Goal: Information Seeking & Learning: Learn about a topic

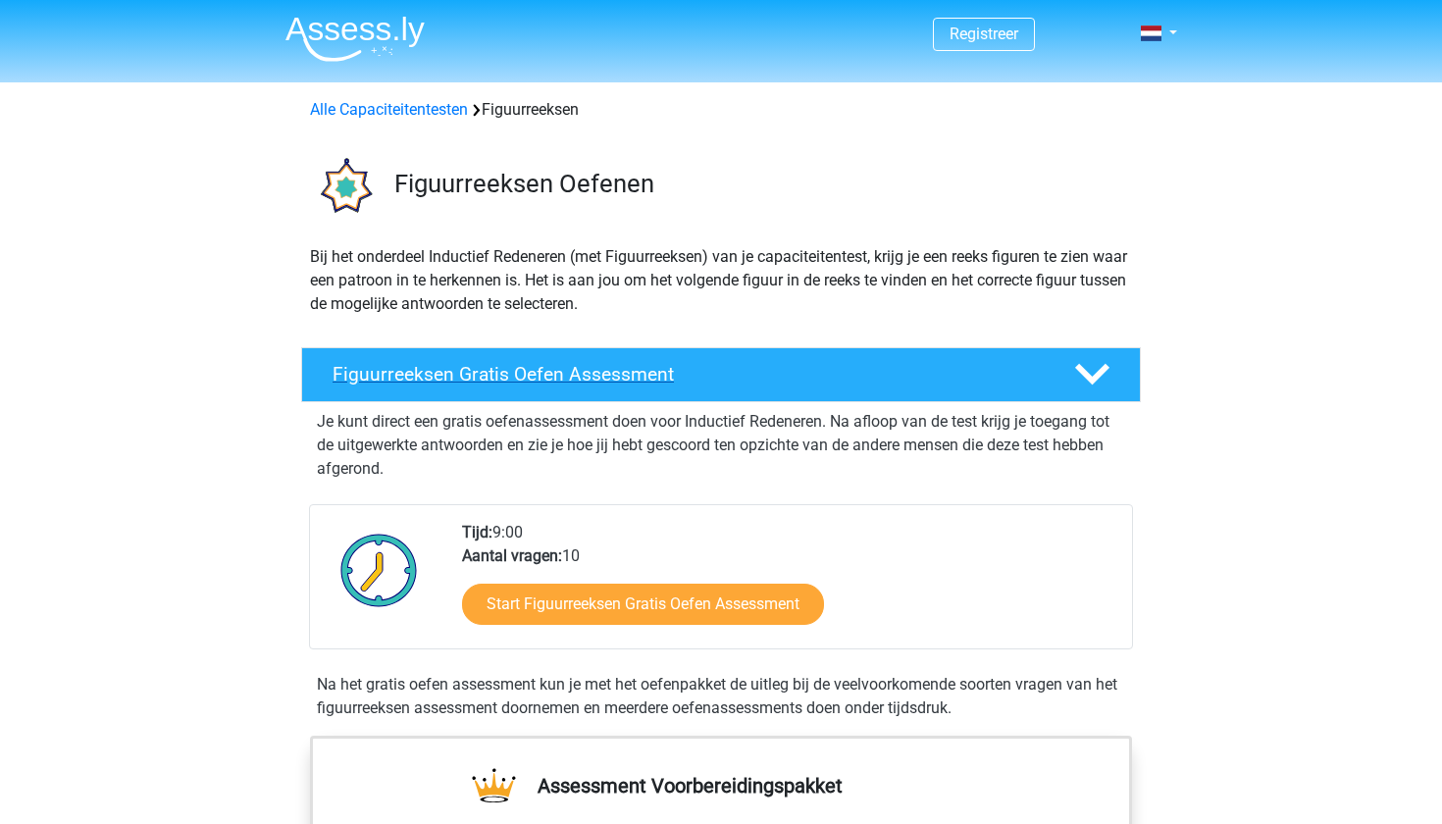
click at [1096, 375] on polygon at bounding box center [1092, 375] width 34 height 22
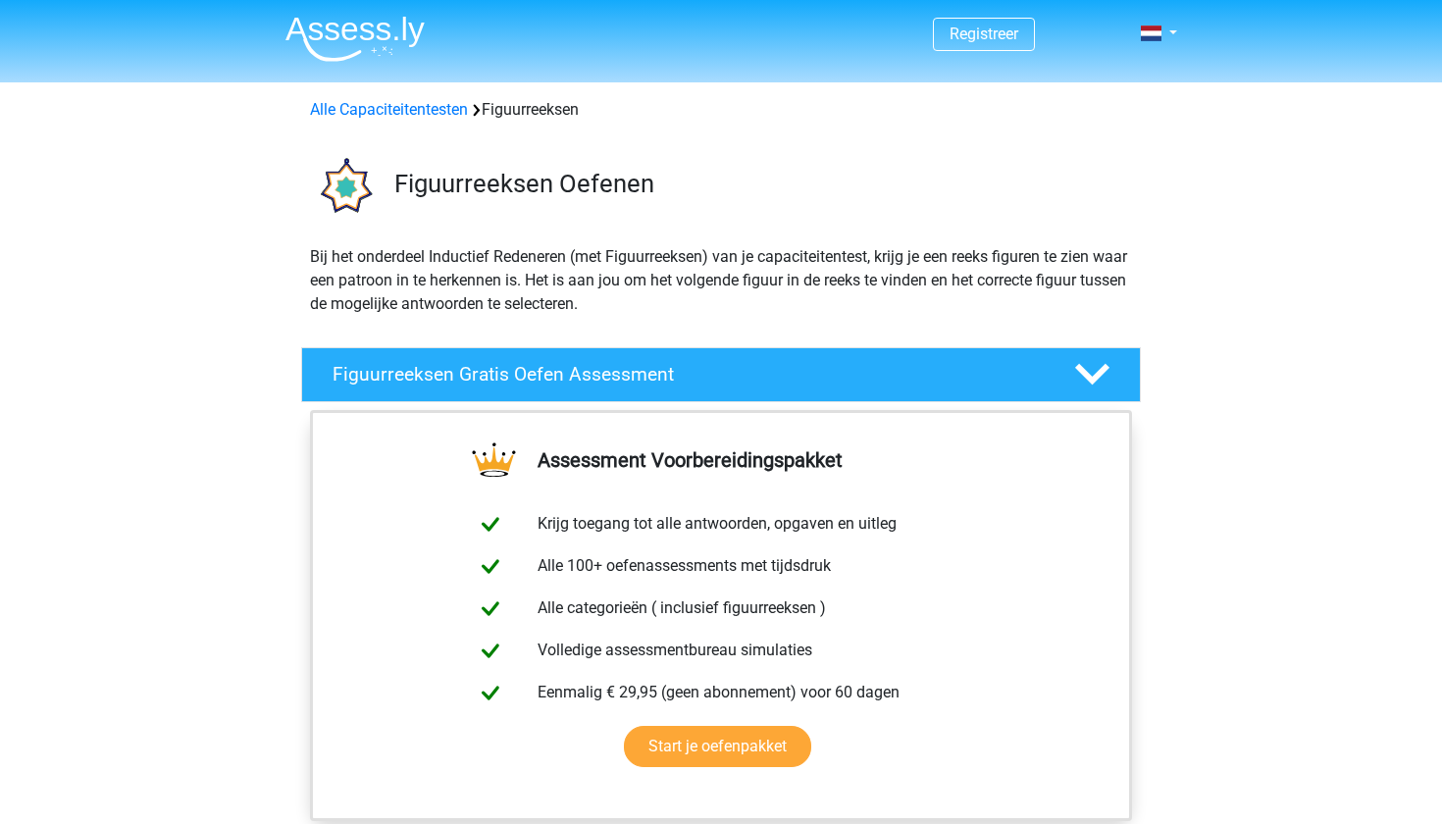
click at [1094, 377] on polygon at bounding box center [1092, 375] width 34 height 22
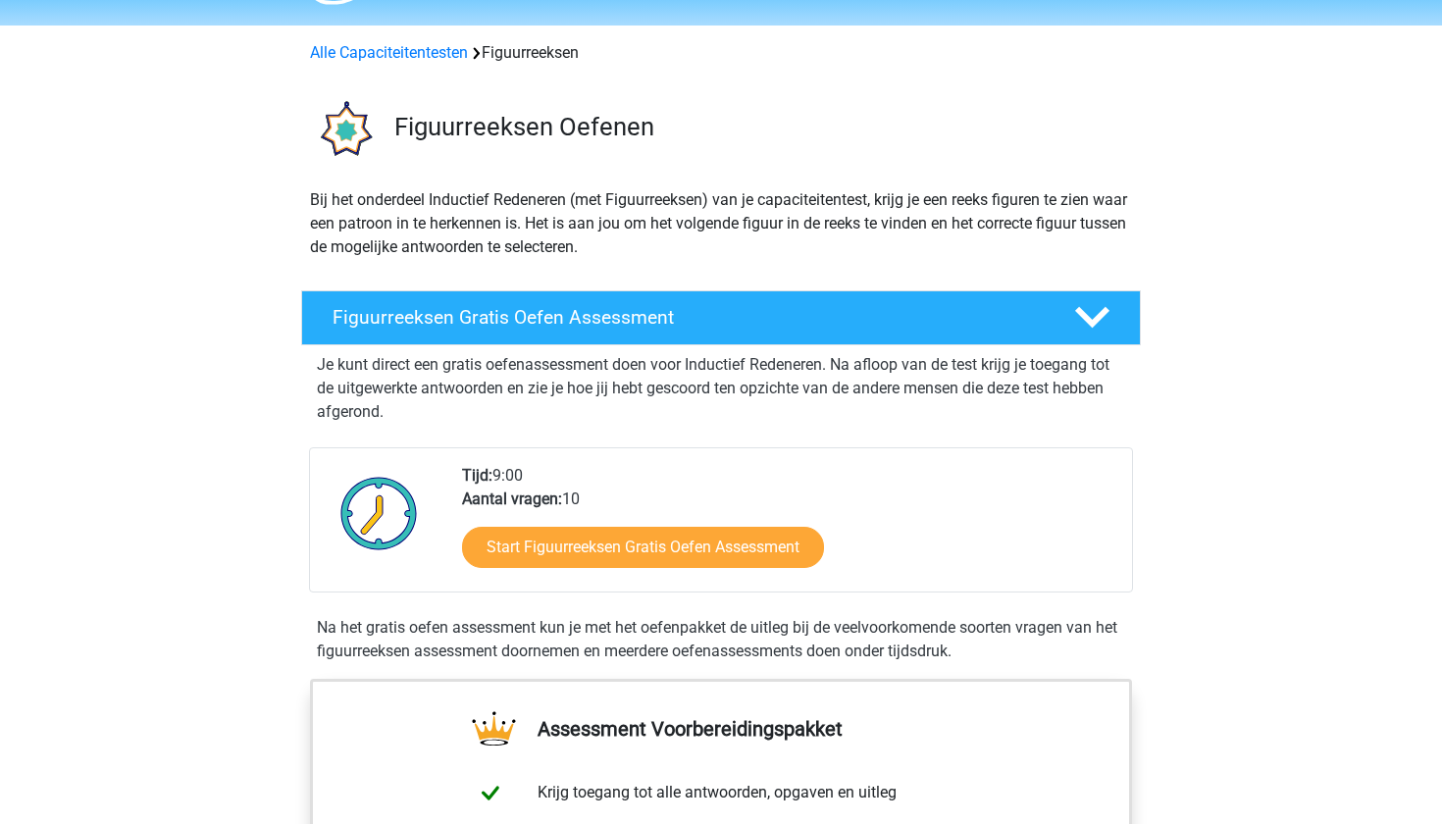
scroll to position [20, 0]
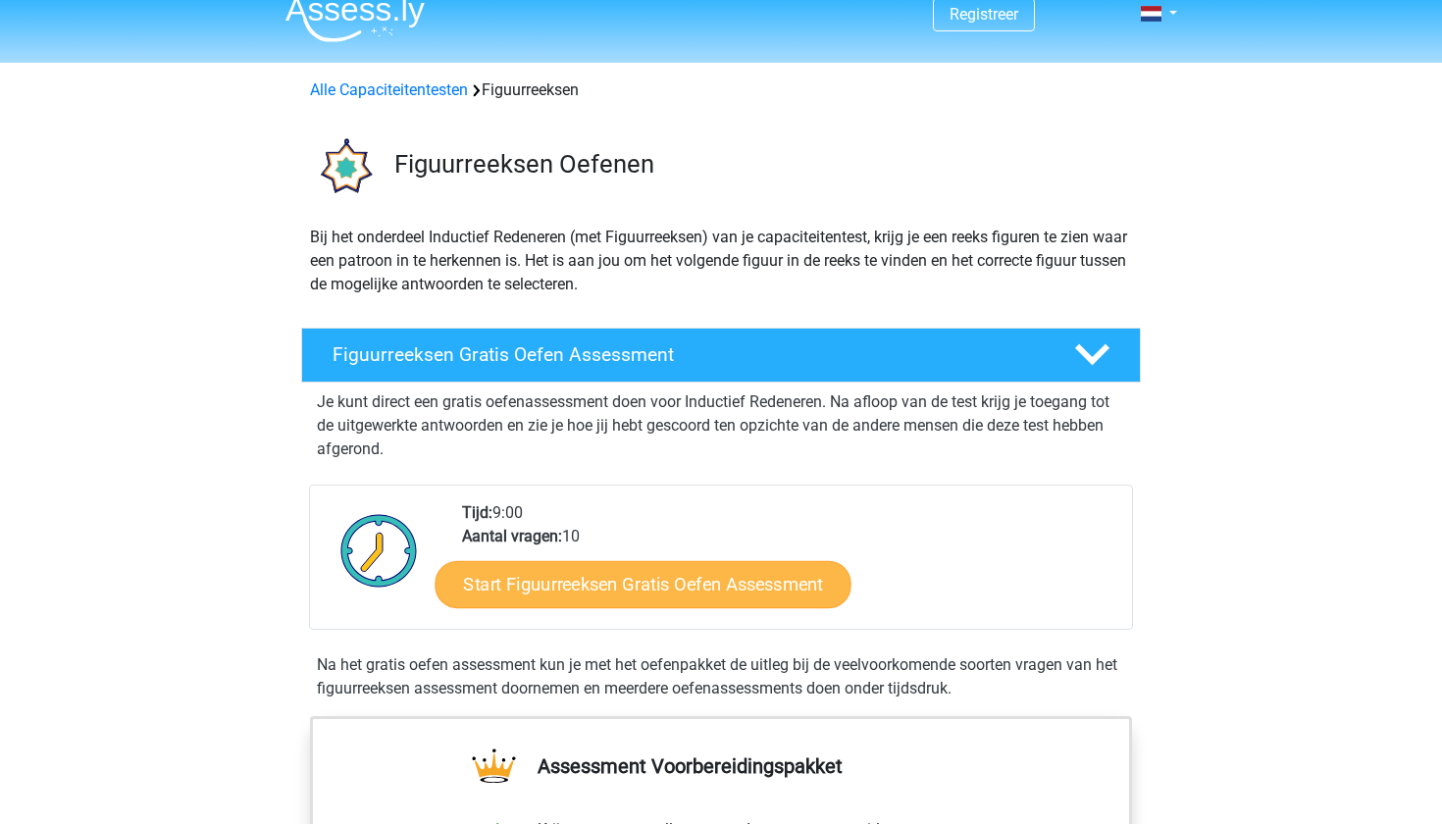
click at [544, 587] on link "Start Figuurreeksen Gratis Oefen Assessment" at bounding box center [643, 583] width 416 height 47
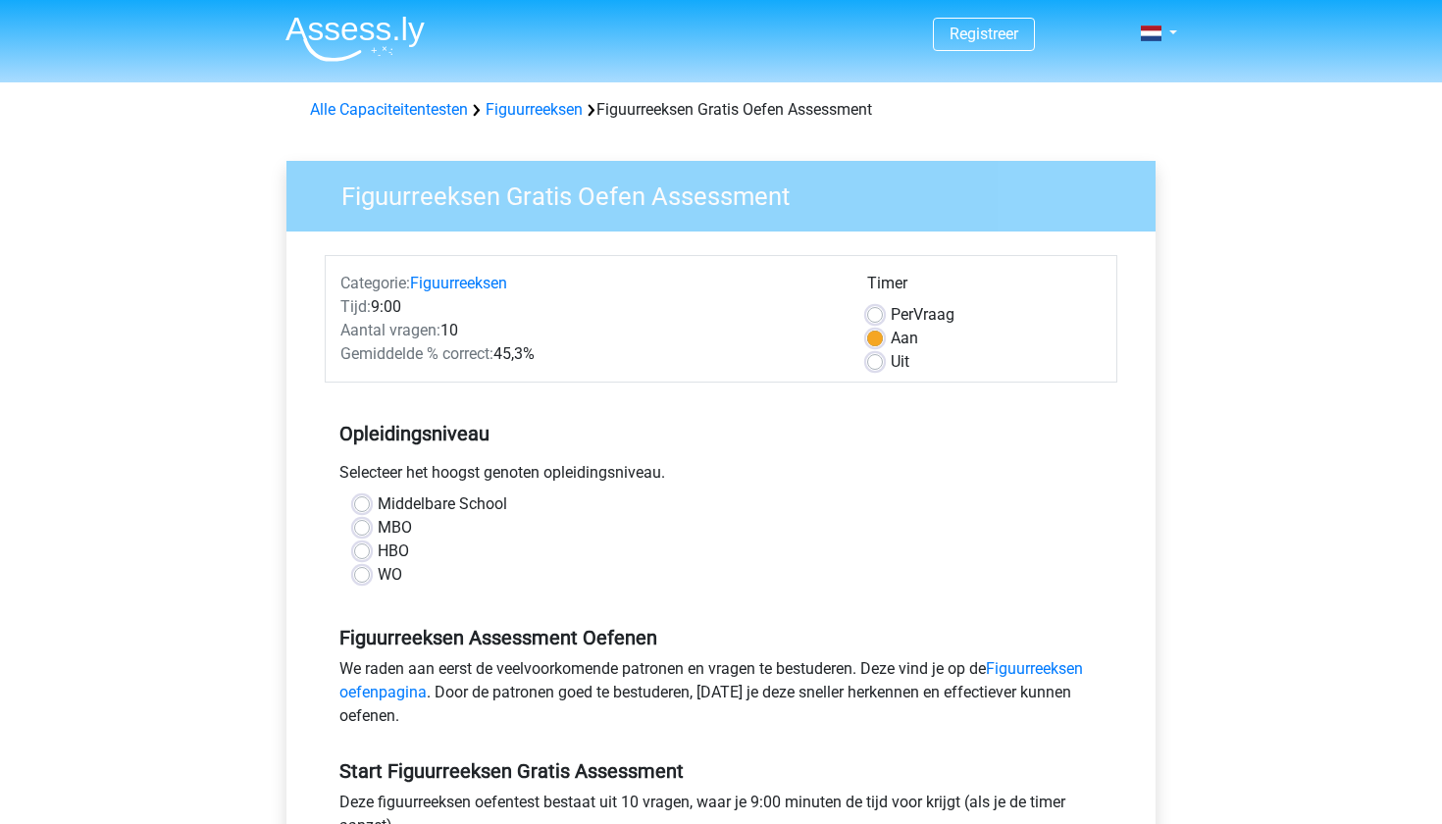
click at [378, 529] on label "MBO" at bounding box center [395, 528] width 34 height 24
click at [363, 529] on input "MBO" at bounding box center [362, 526] width 16 height 20
radio input "true"
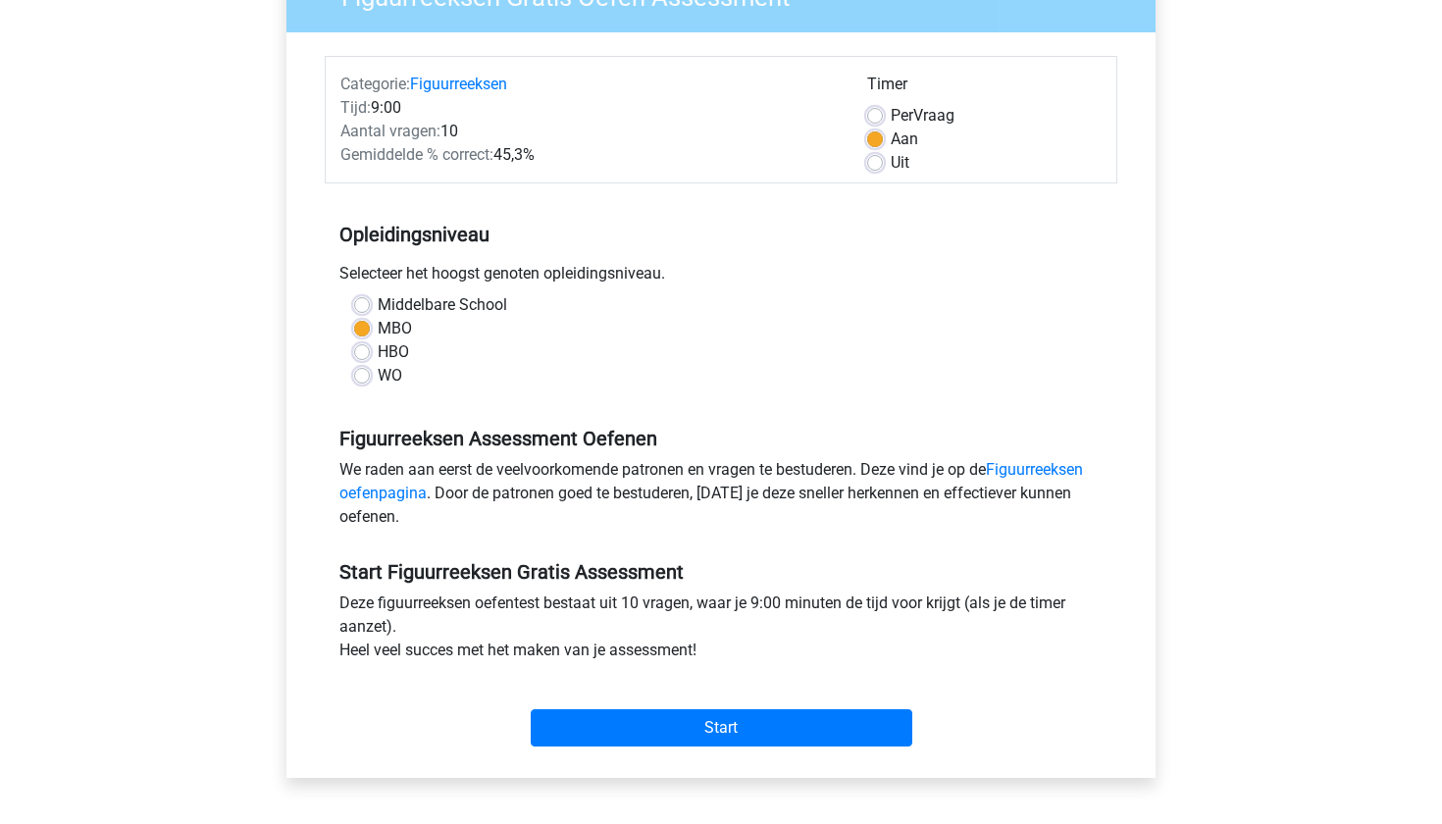
scroll to position [201, 0]
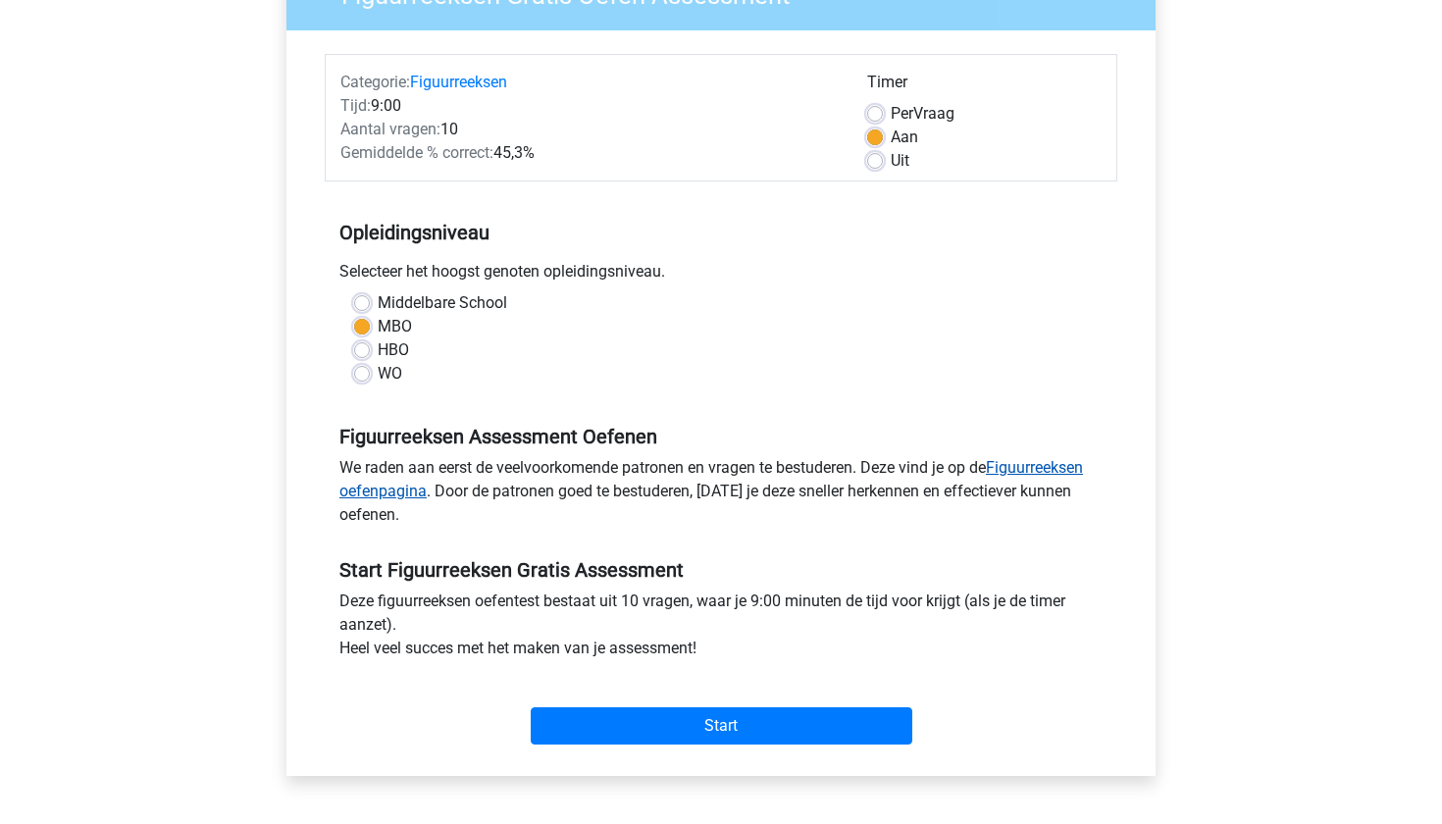
click at [1021, 468] on link "Figuurreeksen oefenpagina" at bounding box center [710, 479] width 743 height 42
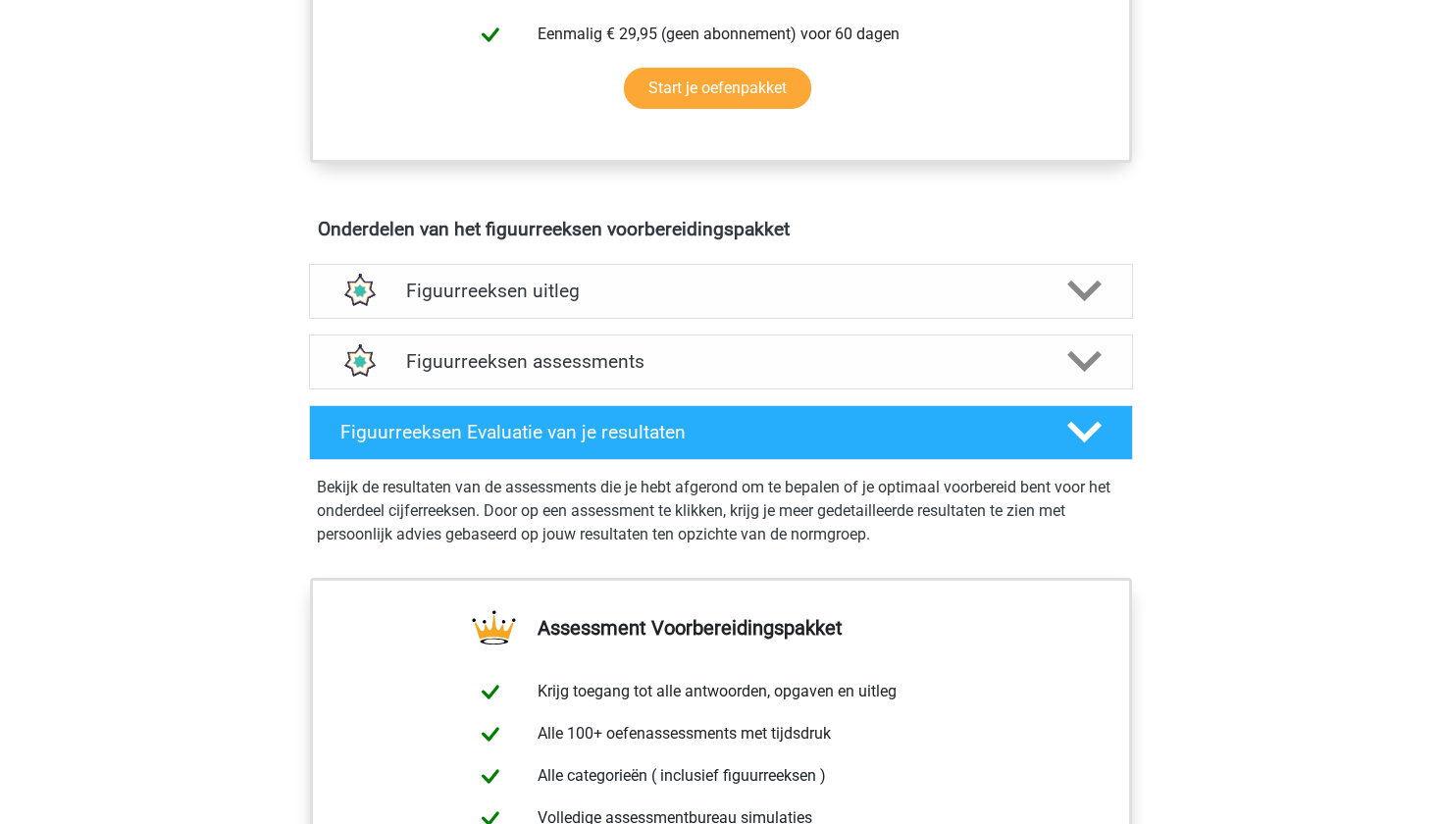
scroll to position [959, 0]
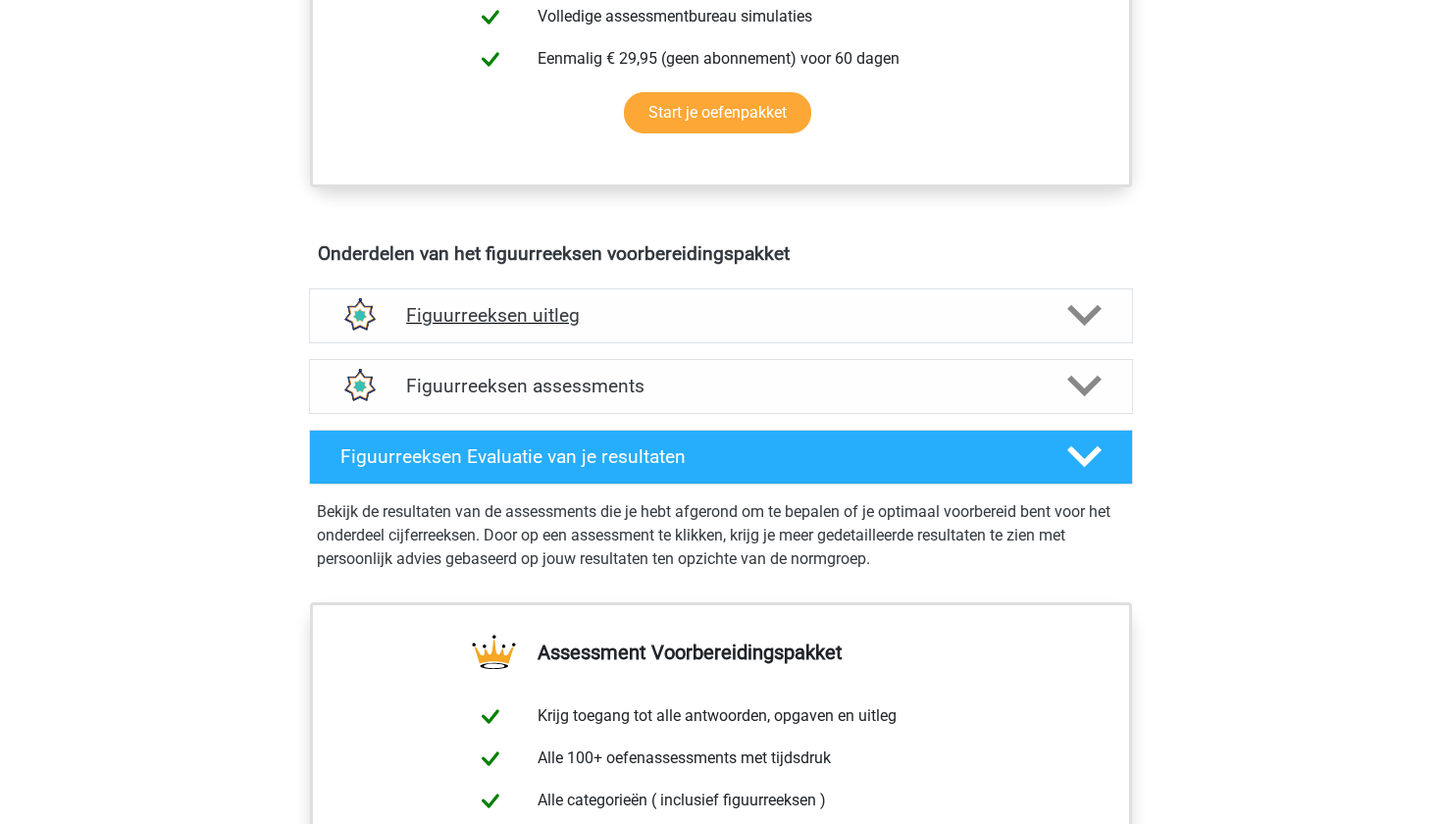
click at [1084, 310] on icon at bounding box center [1084, 315] width 34 height 34
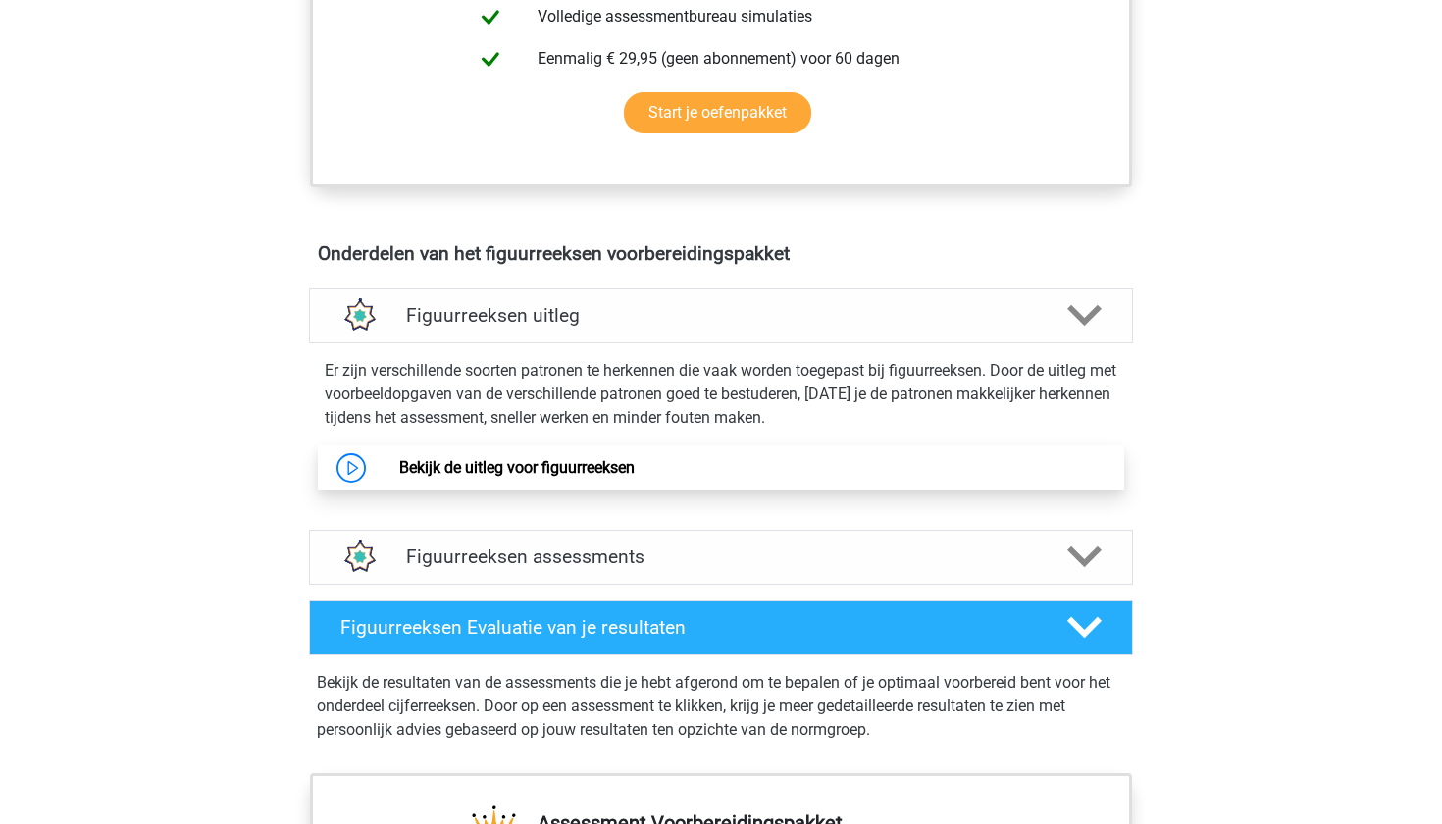
click at [635, 472] on link "Bekijk de uitleg voor figuurreeksen" at bounding box center [516, 467] width 235 height 19
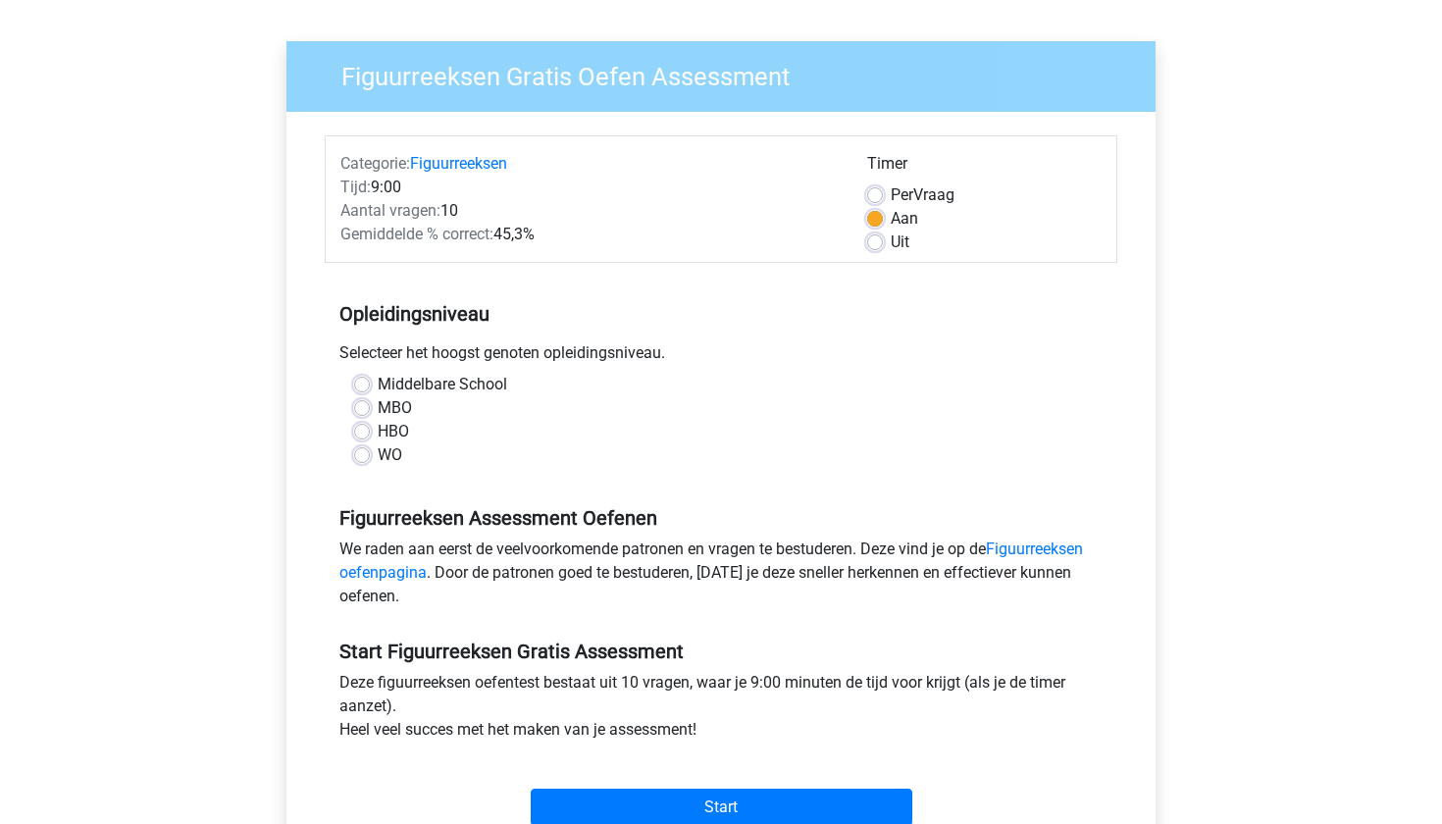
scroll to position [161, 0]
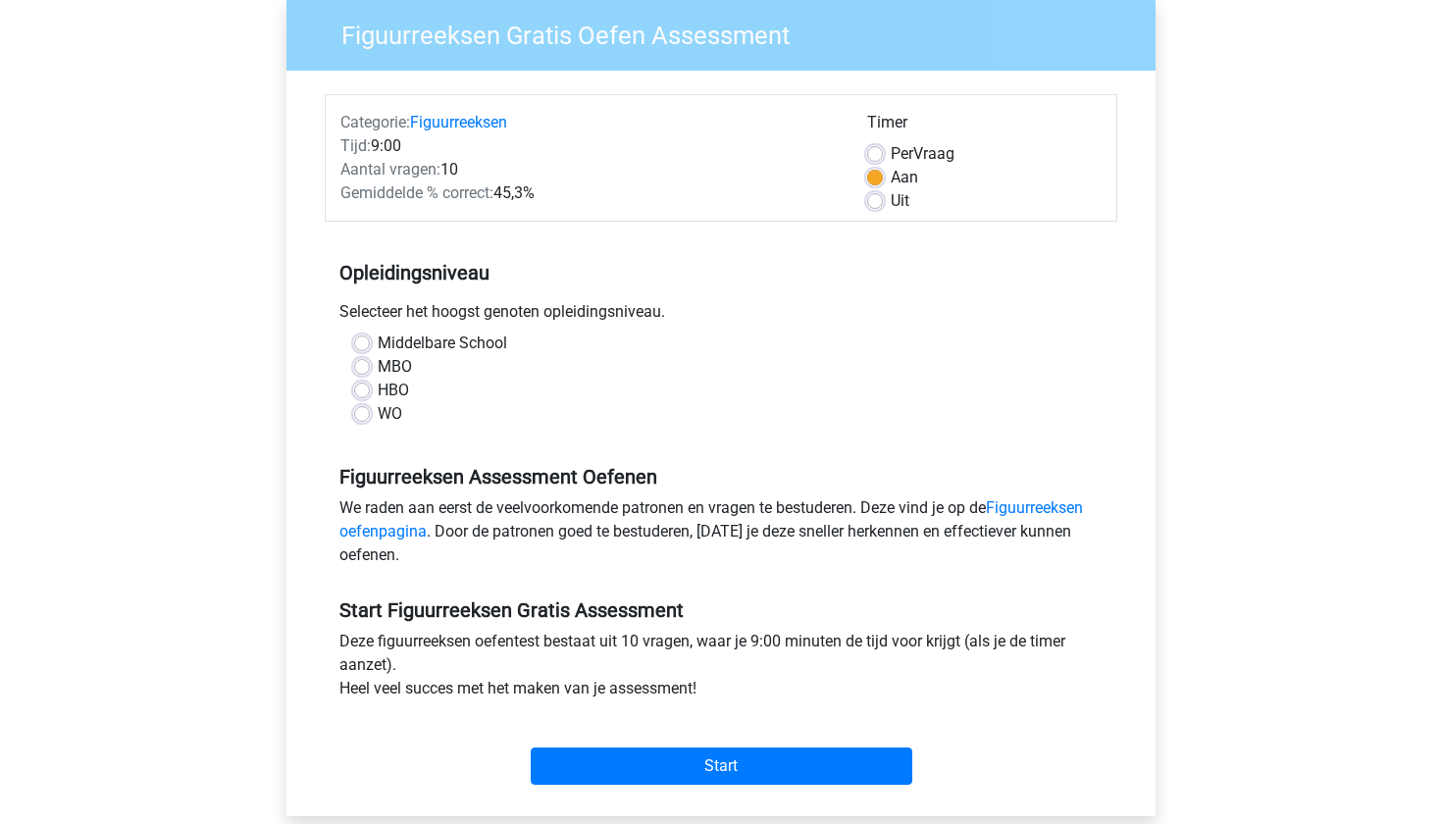
click at [378, 370] on label "MBO" at bounding box center [395, 367] width 34 height 24
click at [361, 370] on input "MBO" at bounding box center [362, 365] width 16 height 20
radio input "true"
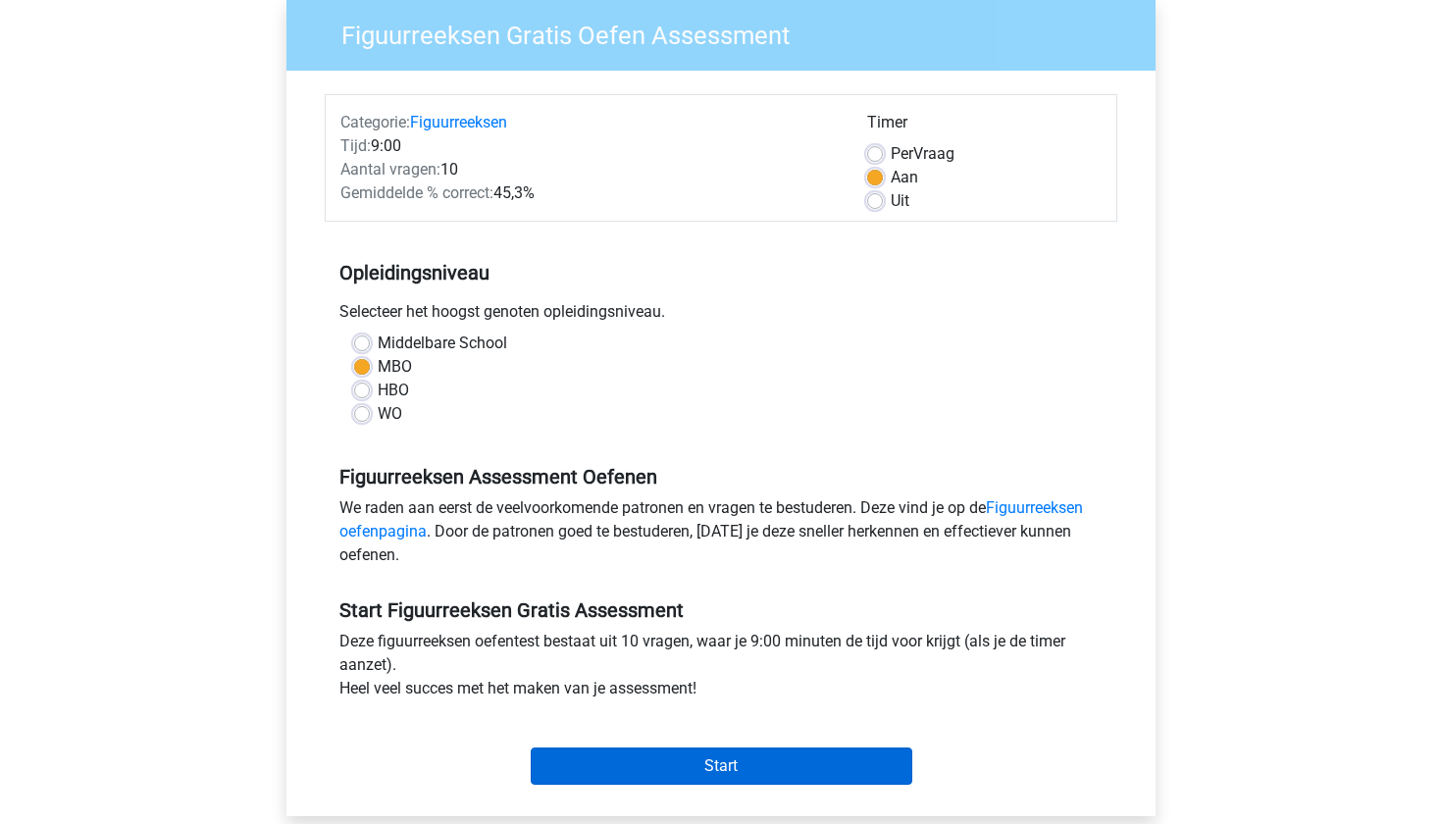
click at [746, 760] on input "Start" at bounding box center [722, 765] width 382 height 37
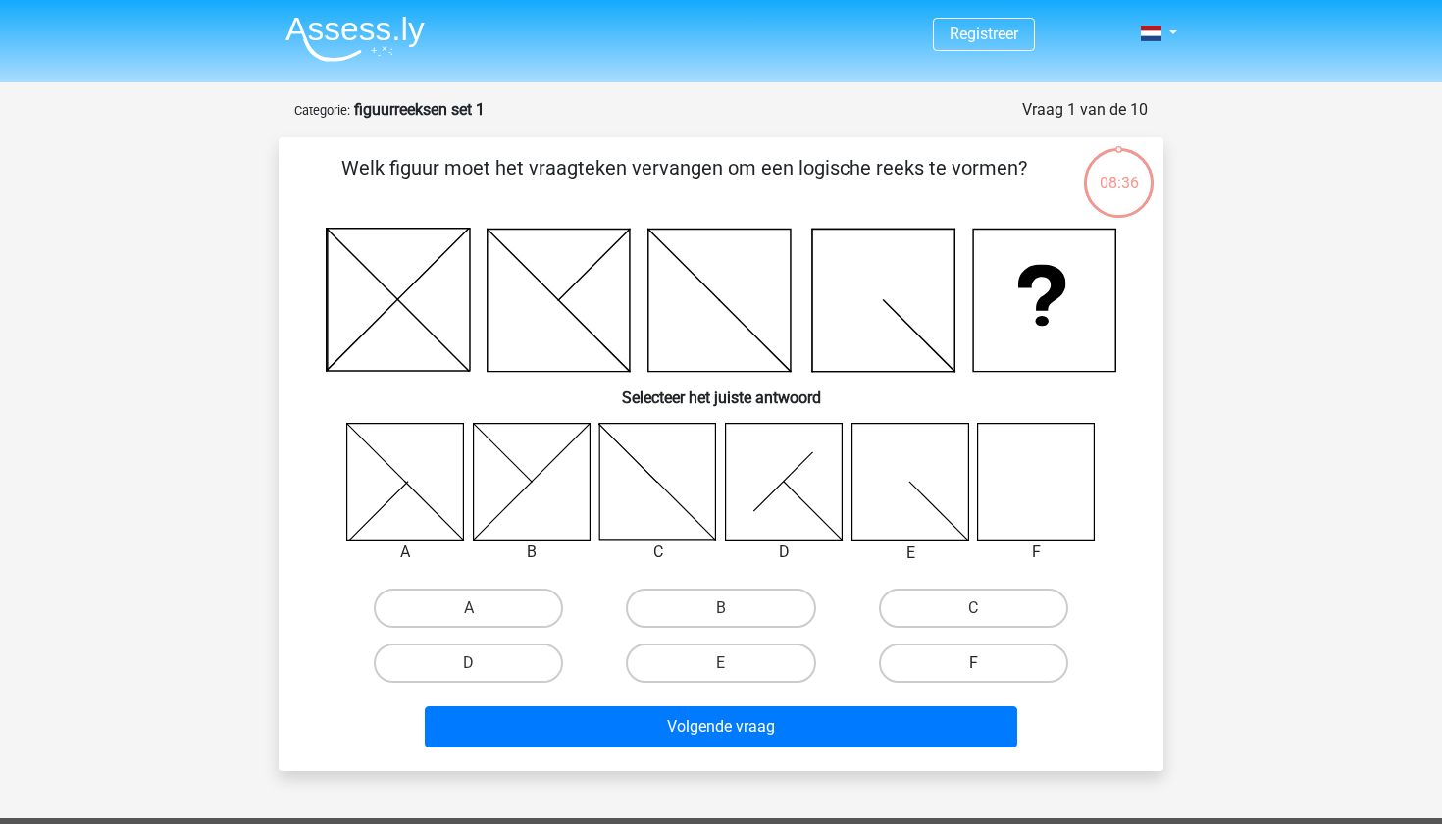
click at [906, 662] on label "F" at bounding box center [973, 662] width 189 height 39
click at [973, 663] on input "F" at bounding box center [979, 669] width 13 height 13
radio input "true"
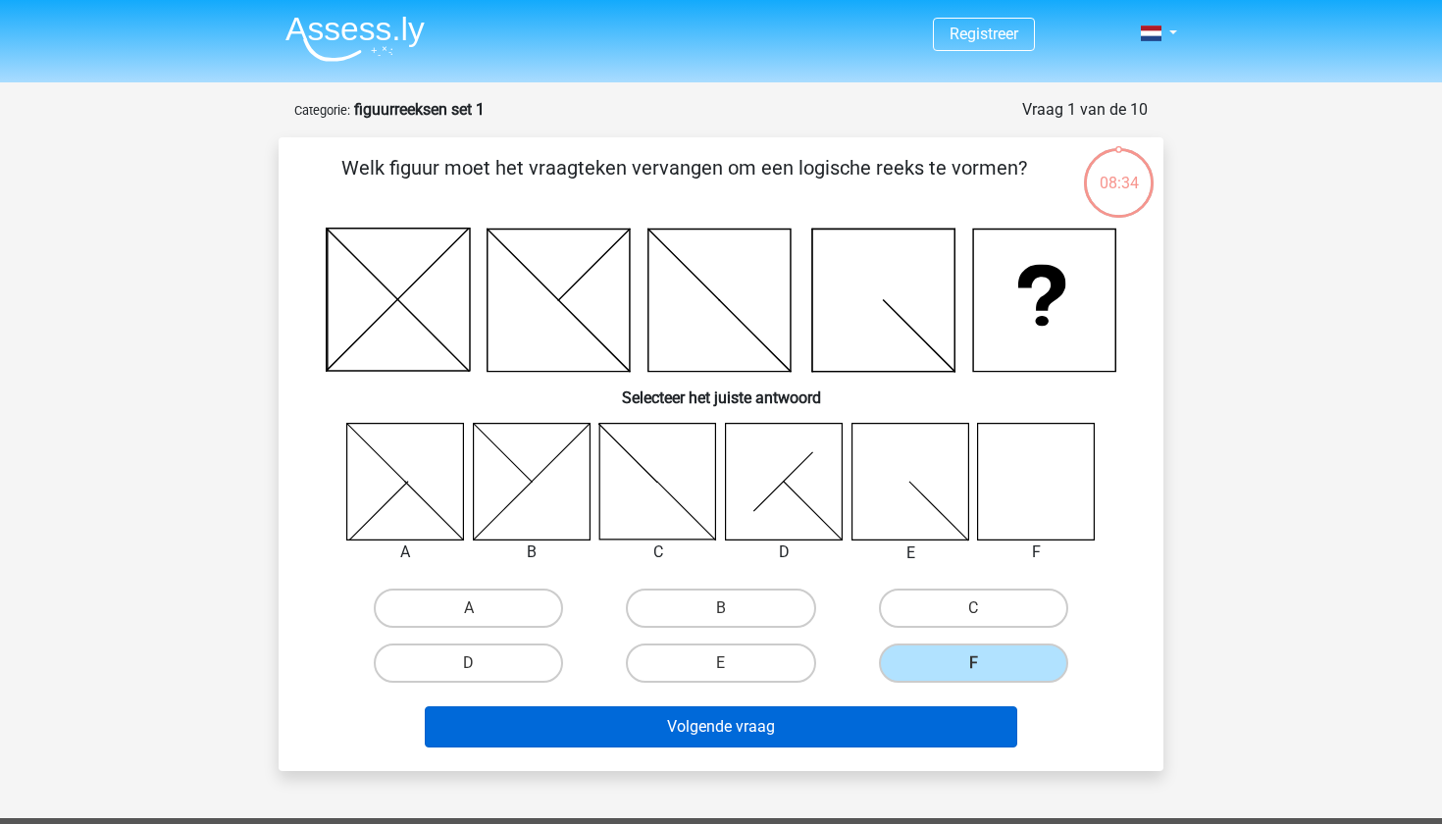
click at [868, 714] on button "Volgende vraag" at bounding box center [721, 726] width 593 height 41
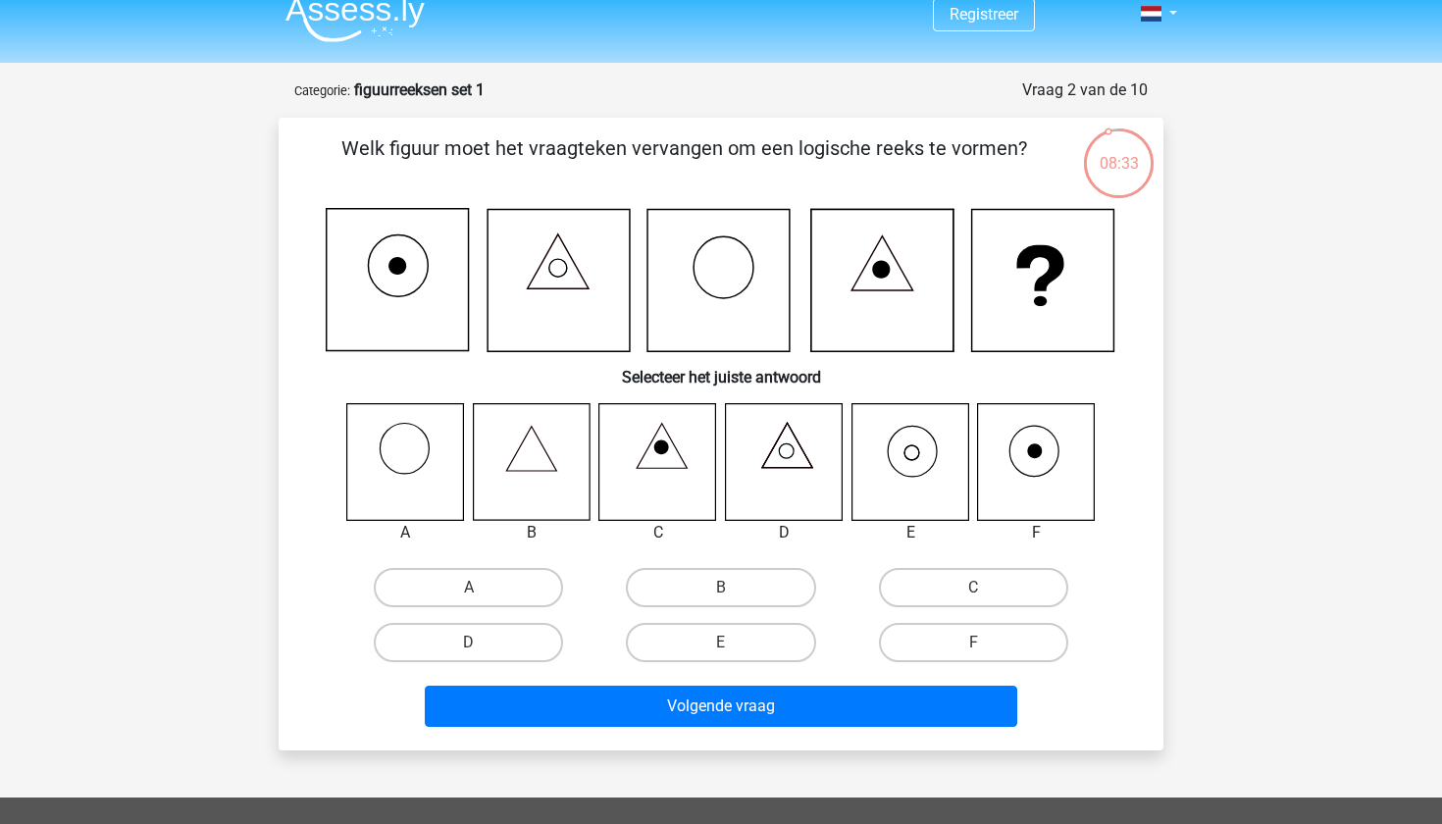
scroll to position [18, 0]
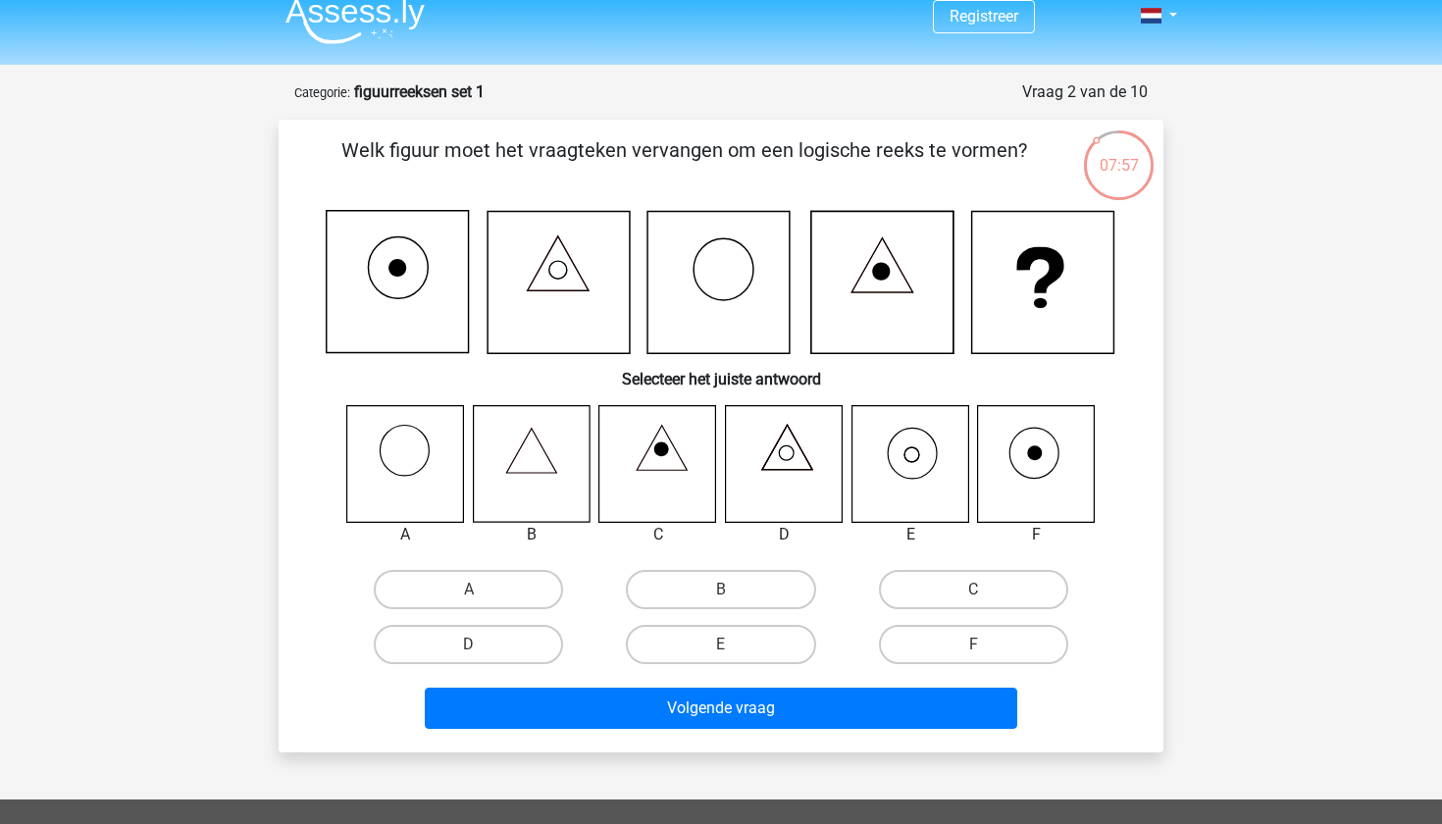
click at [515, 483] on icon at bounding box center [531, 463] width 117 height 117
click at [691, 578] on label "B" at bounding box center [720, 589] width 189 height 39
click at [721, 589] on input "B" at bounding box center [727, 595] width 13 height 13
radio input "true"
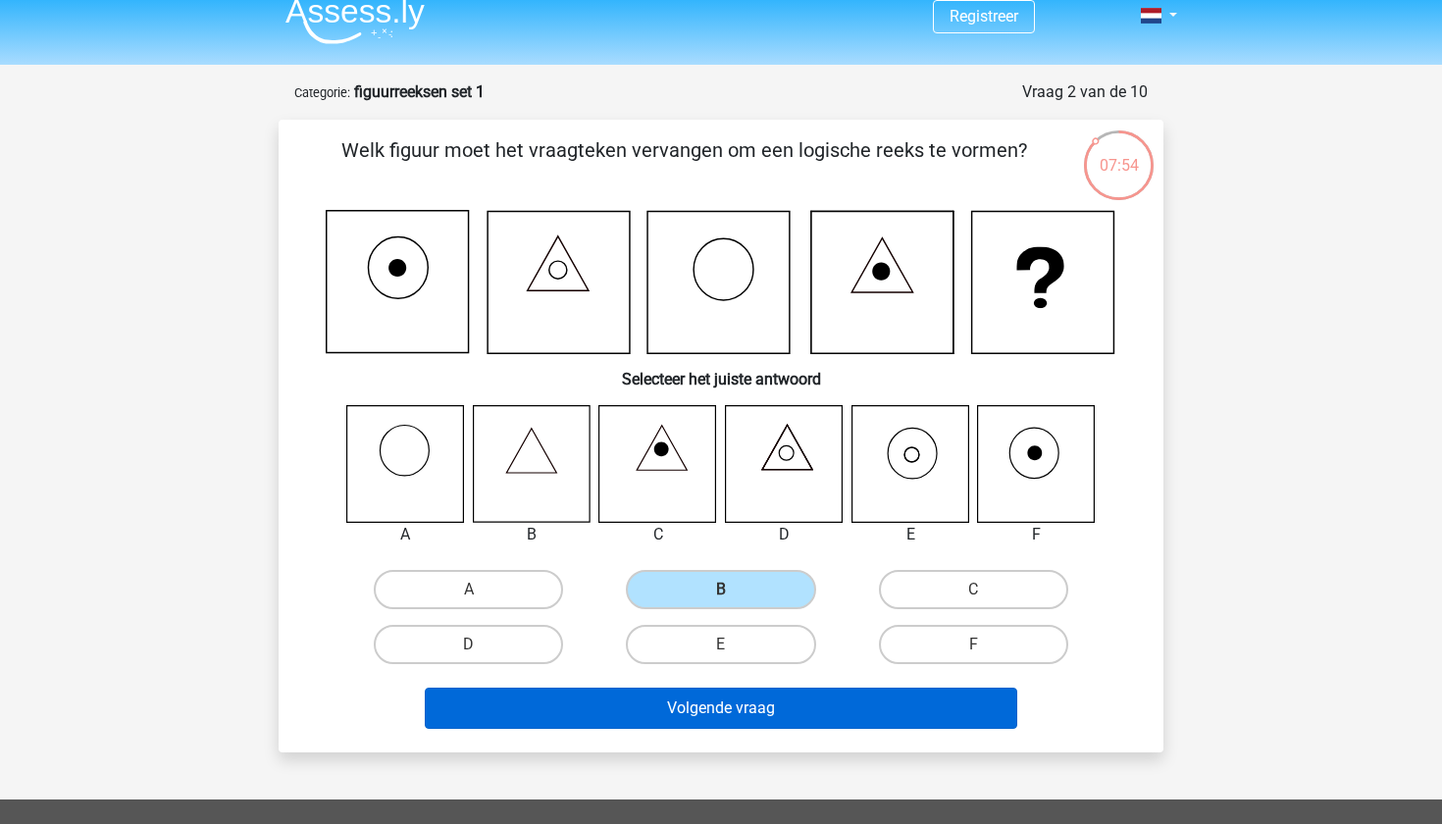
click at [686, 704] on button "Volgende vraag" at bounding box center [721, 708] width 593 height 41
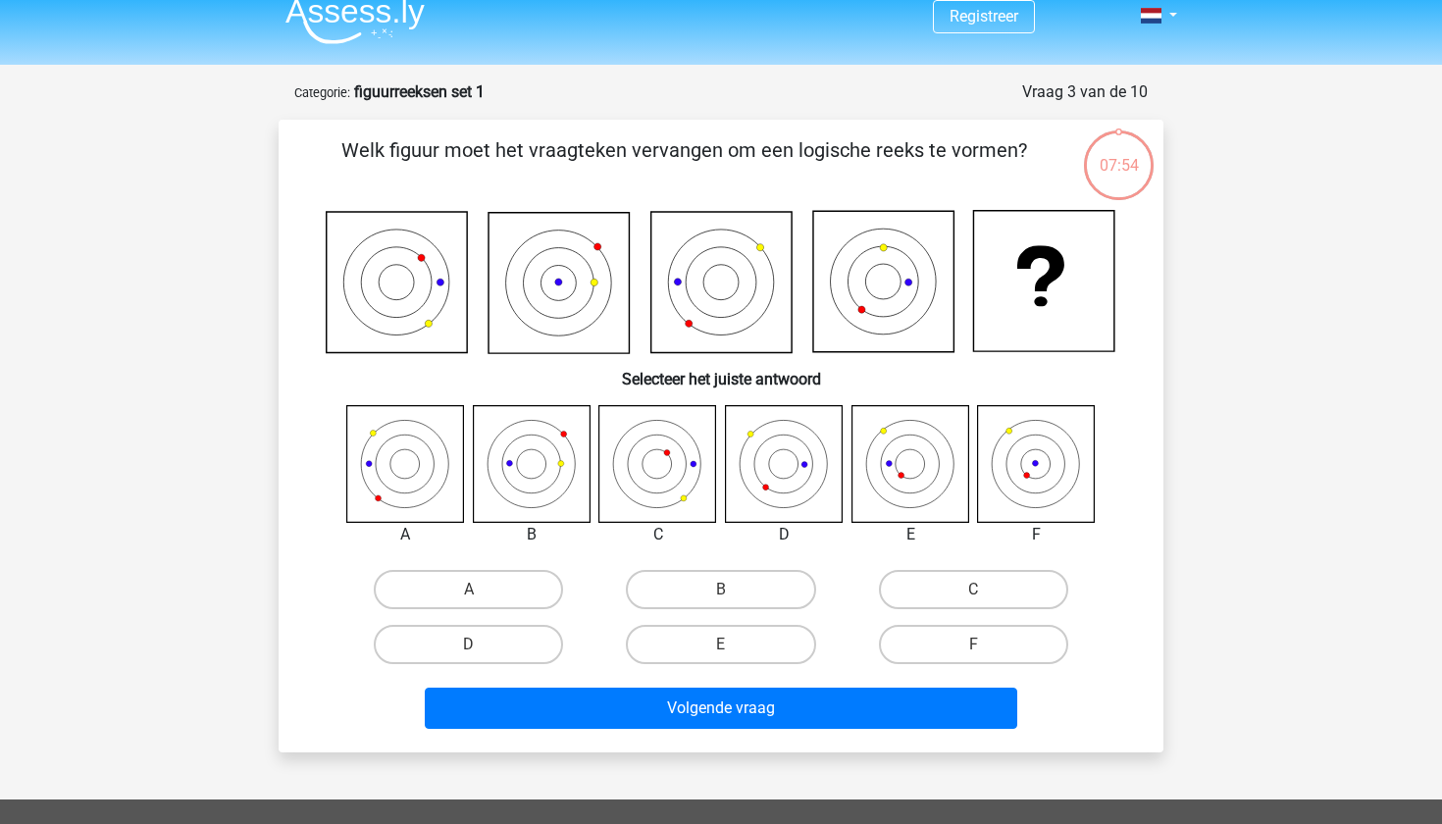
scroll to position [98, 0]
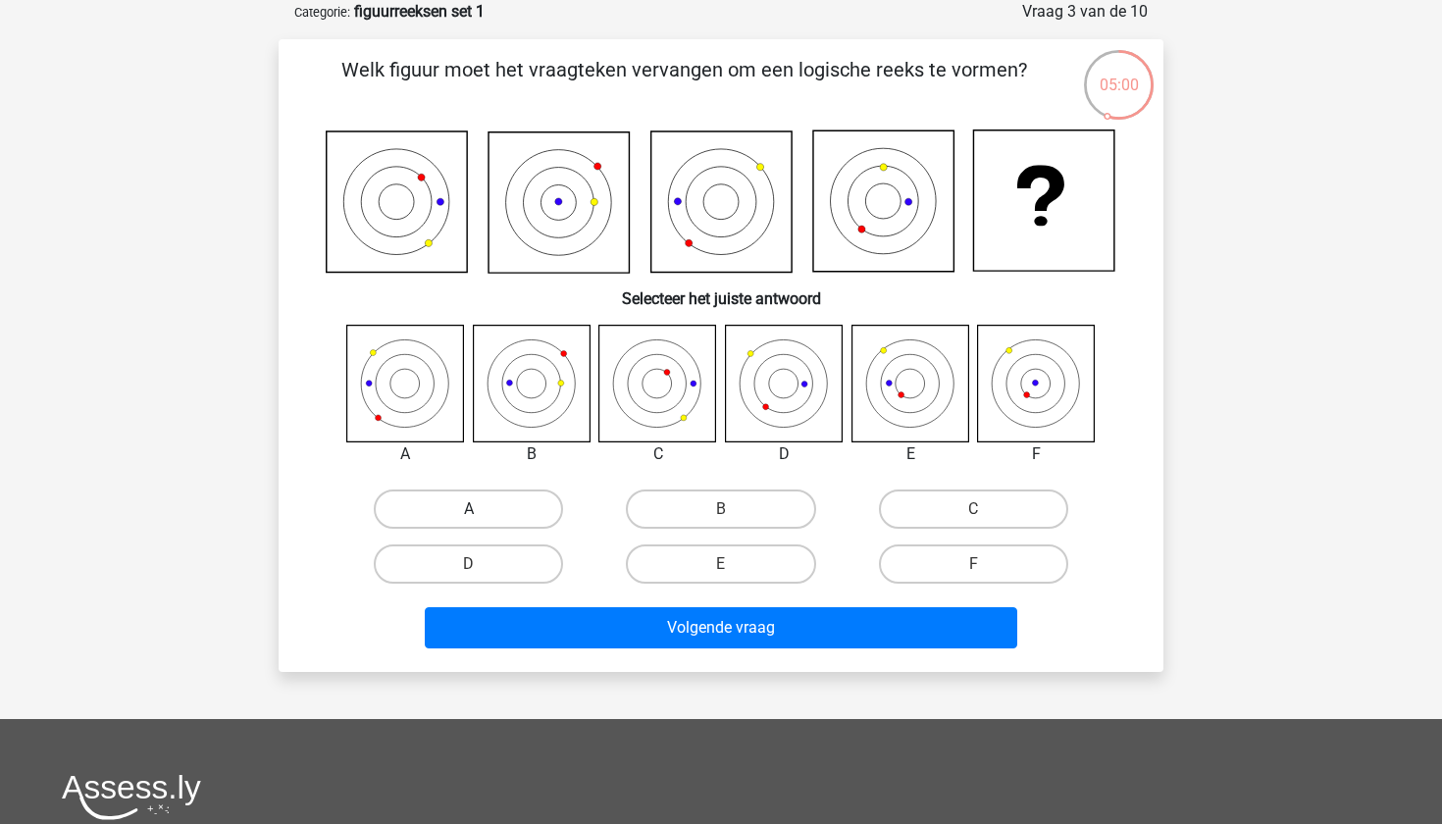
click at [444, 521] on label "A" at bounding box center [468, 508] width 189 height 39
click at [469, 521] on input "A" at bounding box center [475, 515] width 13 height 13
radio input "true"
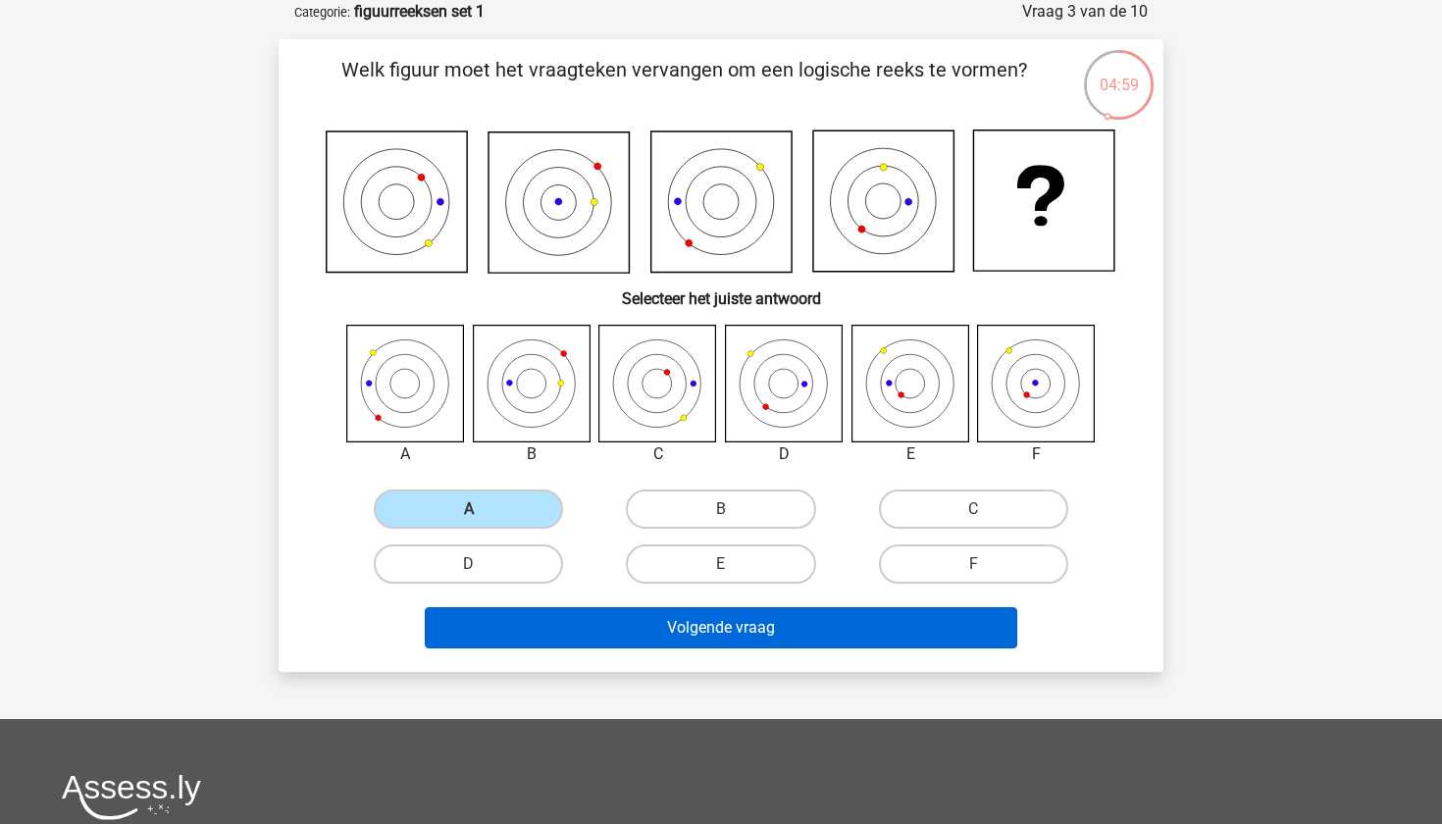
click at [549, 640] on button "Volgende vraag" at bounding box center [721, 627] width 593 height 41
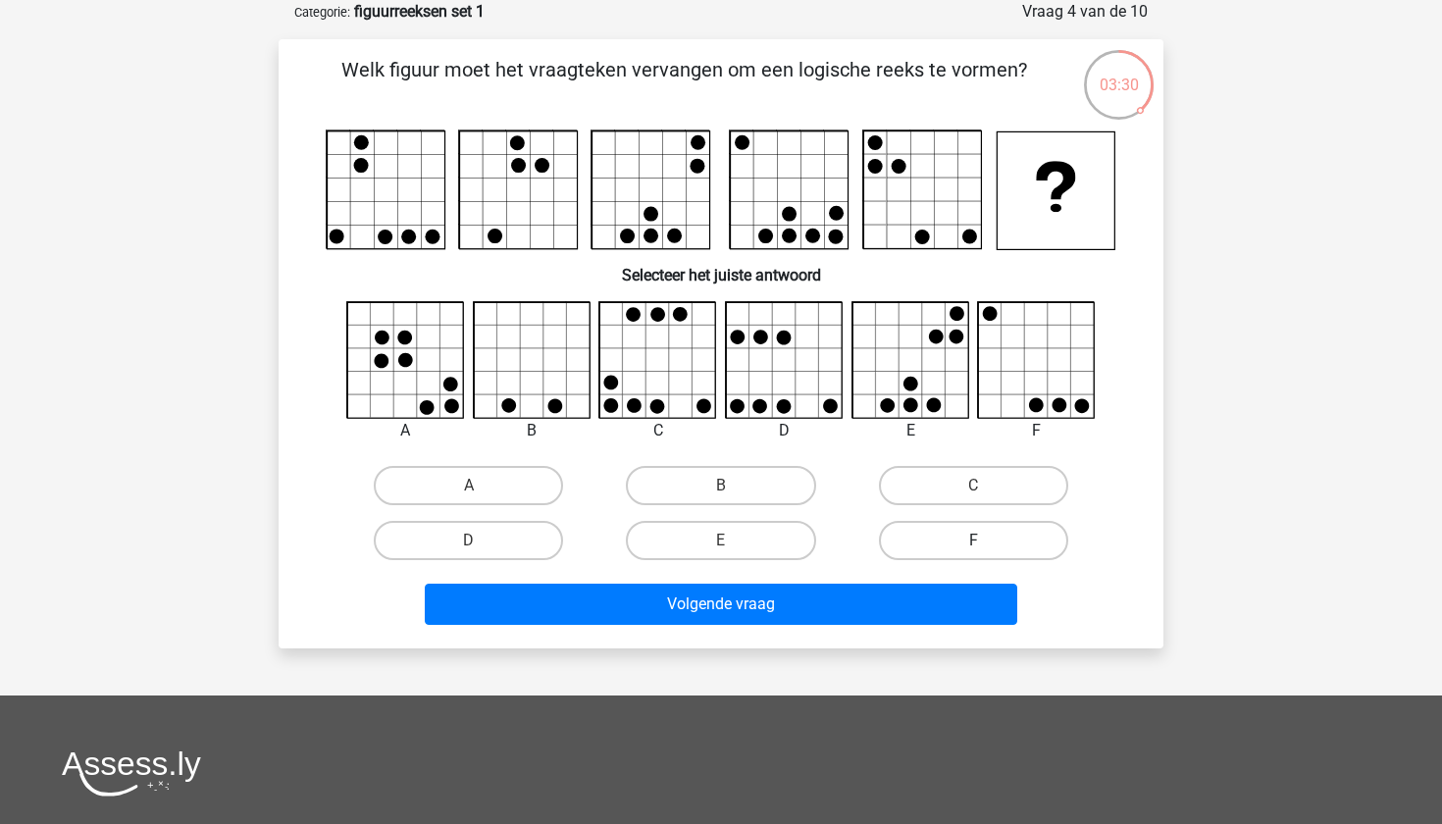
click at [942, 533] on label "F" at bounding box center [973, 540] width 189 height 39
click at [973, 540] on input "F" at bounding box center [979, 546] width 13 height 13
radio input "true"
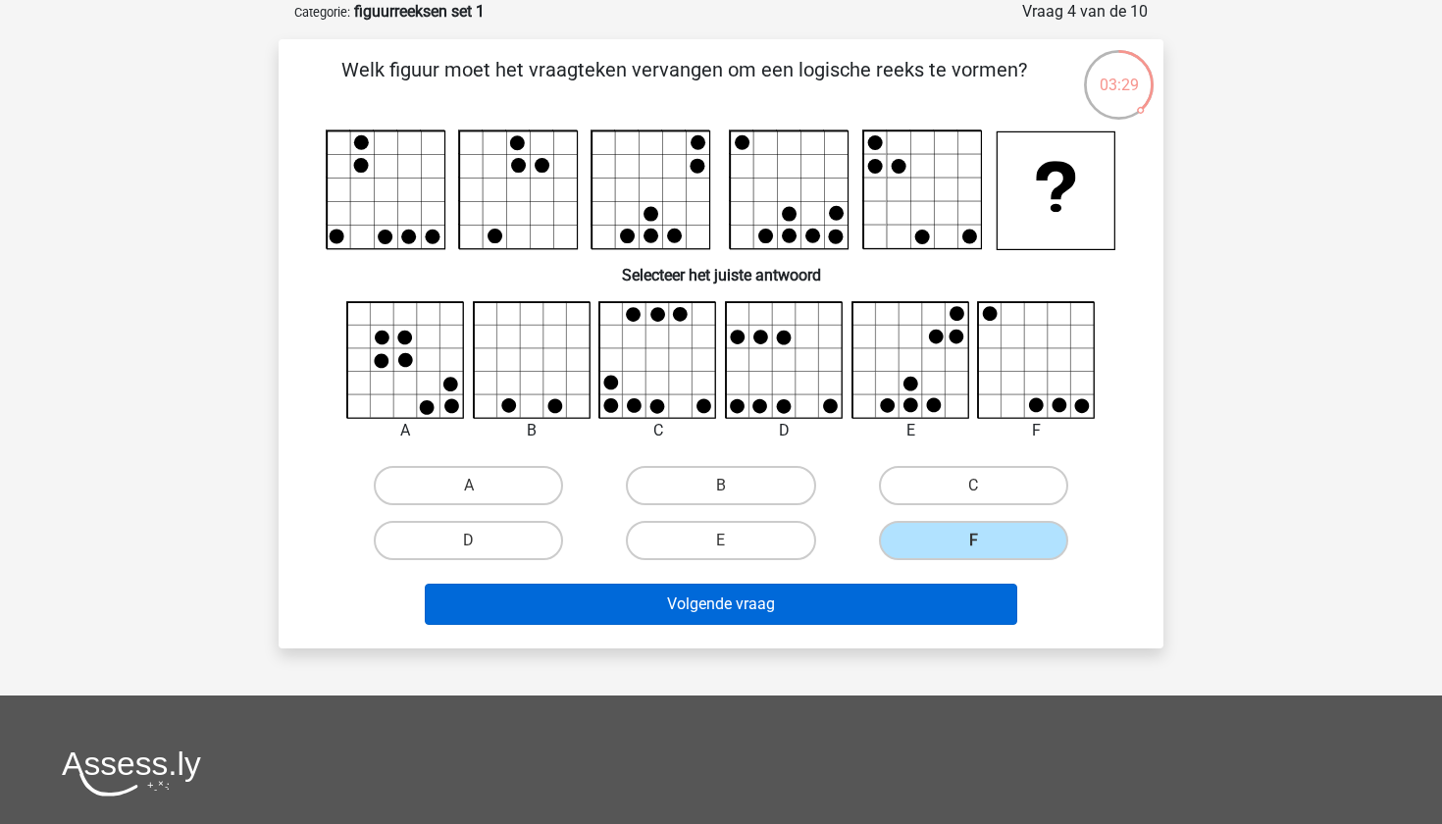
click at [864, 605] on button "Volgende vraag" at bounding box center [721, 604] width 593 height 41
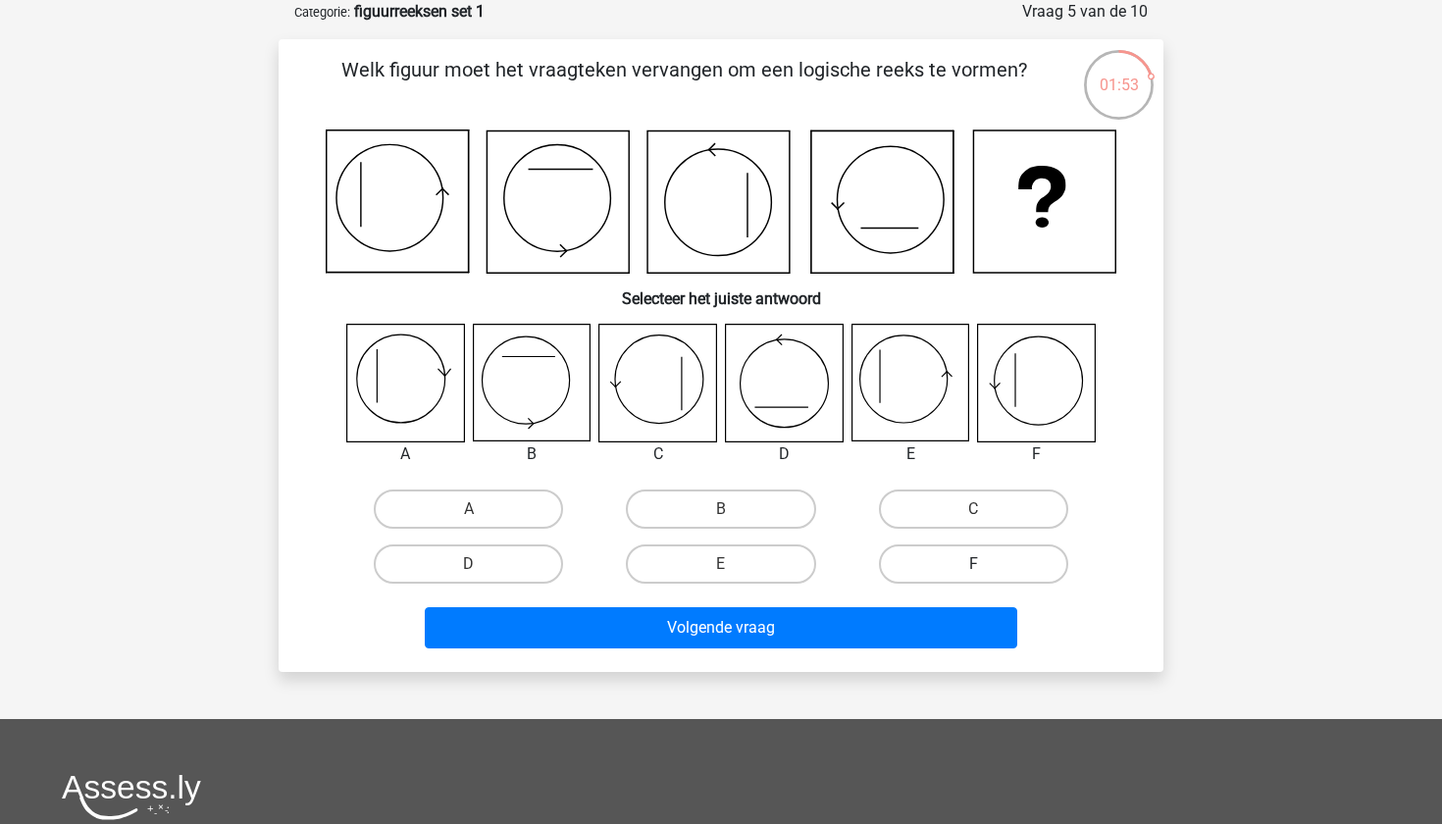
click at [930, 559] on label "F" at bounding box center [973, 563] width 189 height 39
click at [973, 564] on input "F" at bounding box center [979, 570] width 13 height 13
radio input "true"
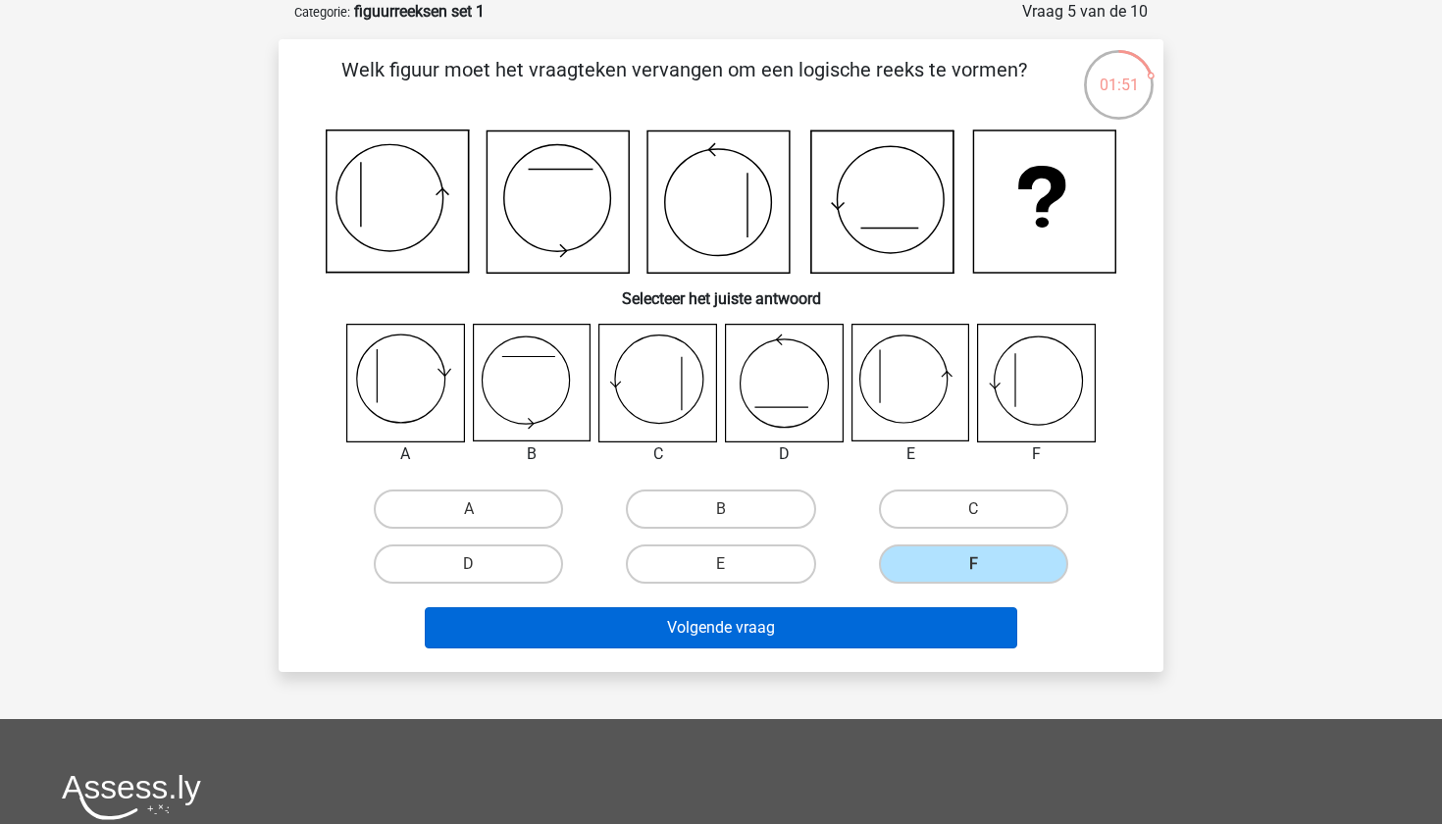
click at [879, 617] on button "Volgende vraag" at bounding box center [721, 627] width 593 height 41
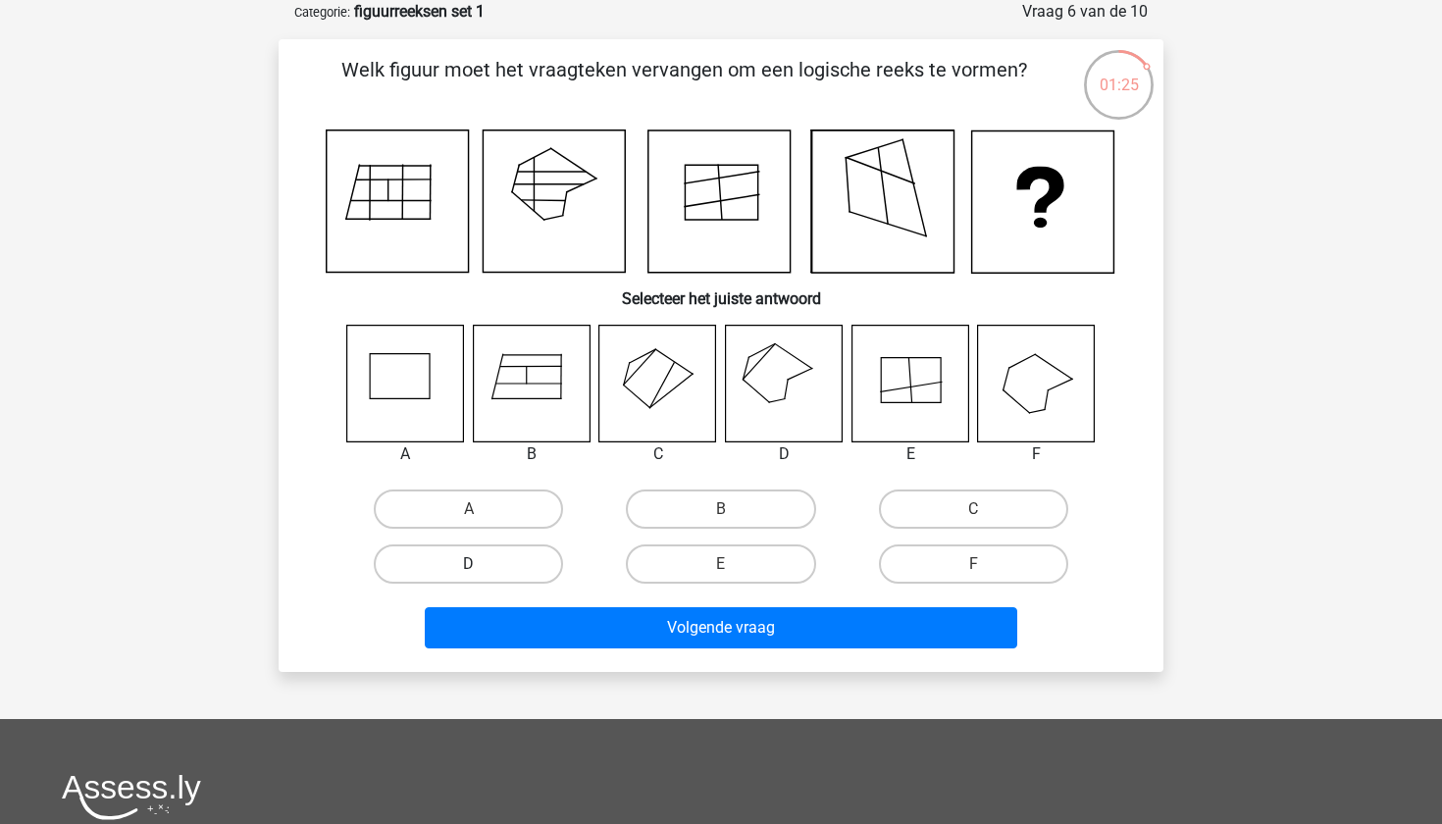
click at [531, 562] on label "D" at bounding box center [468, 563] width 189 height 39
click at [482, 564] on input "D" at bounding box center [475, 570] width 13 height 13
radio input "true"
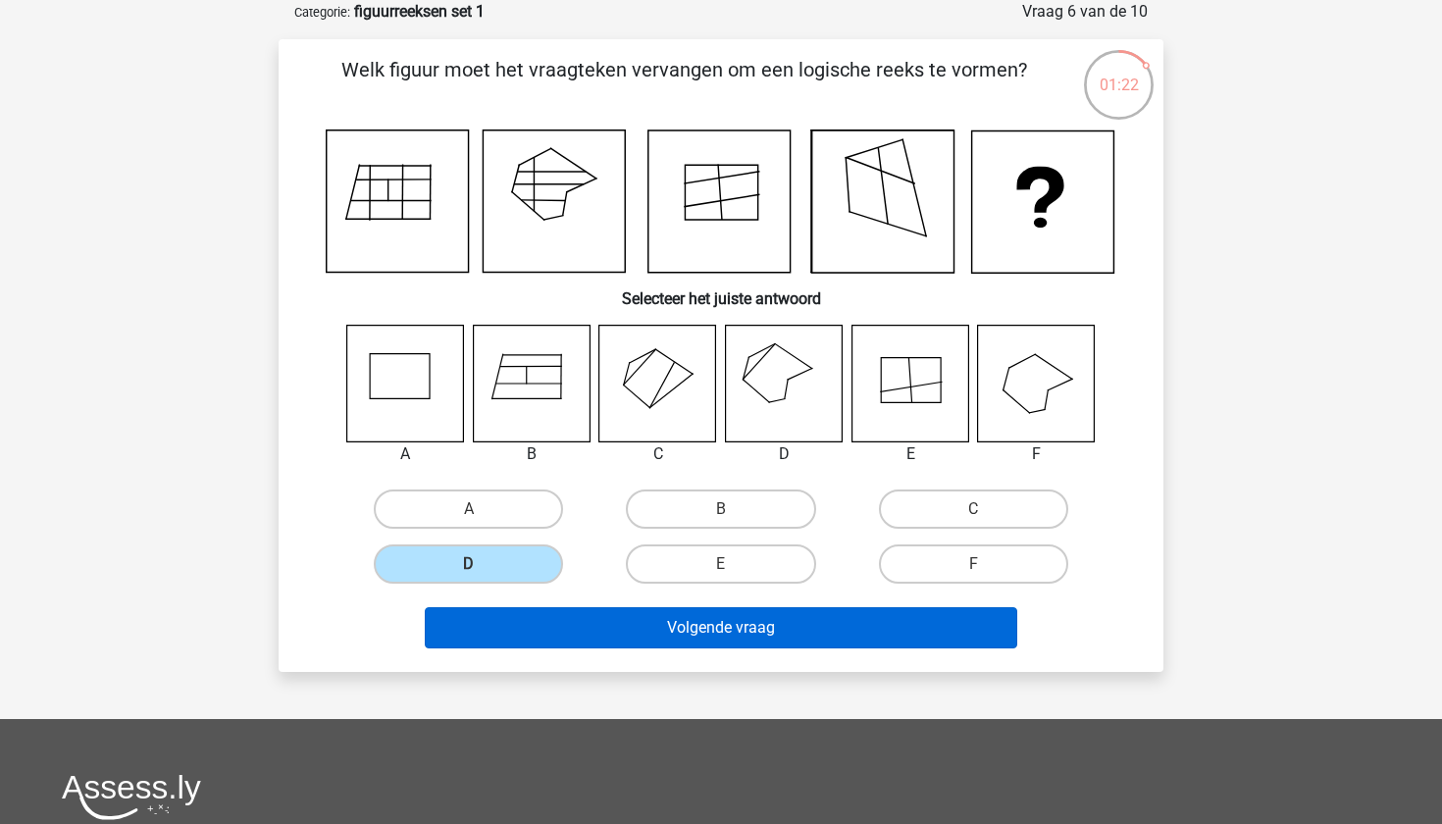
click at [596, 617] on button "Volgende vraag" at bounding box center [721, 627] width 593 height 41
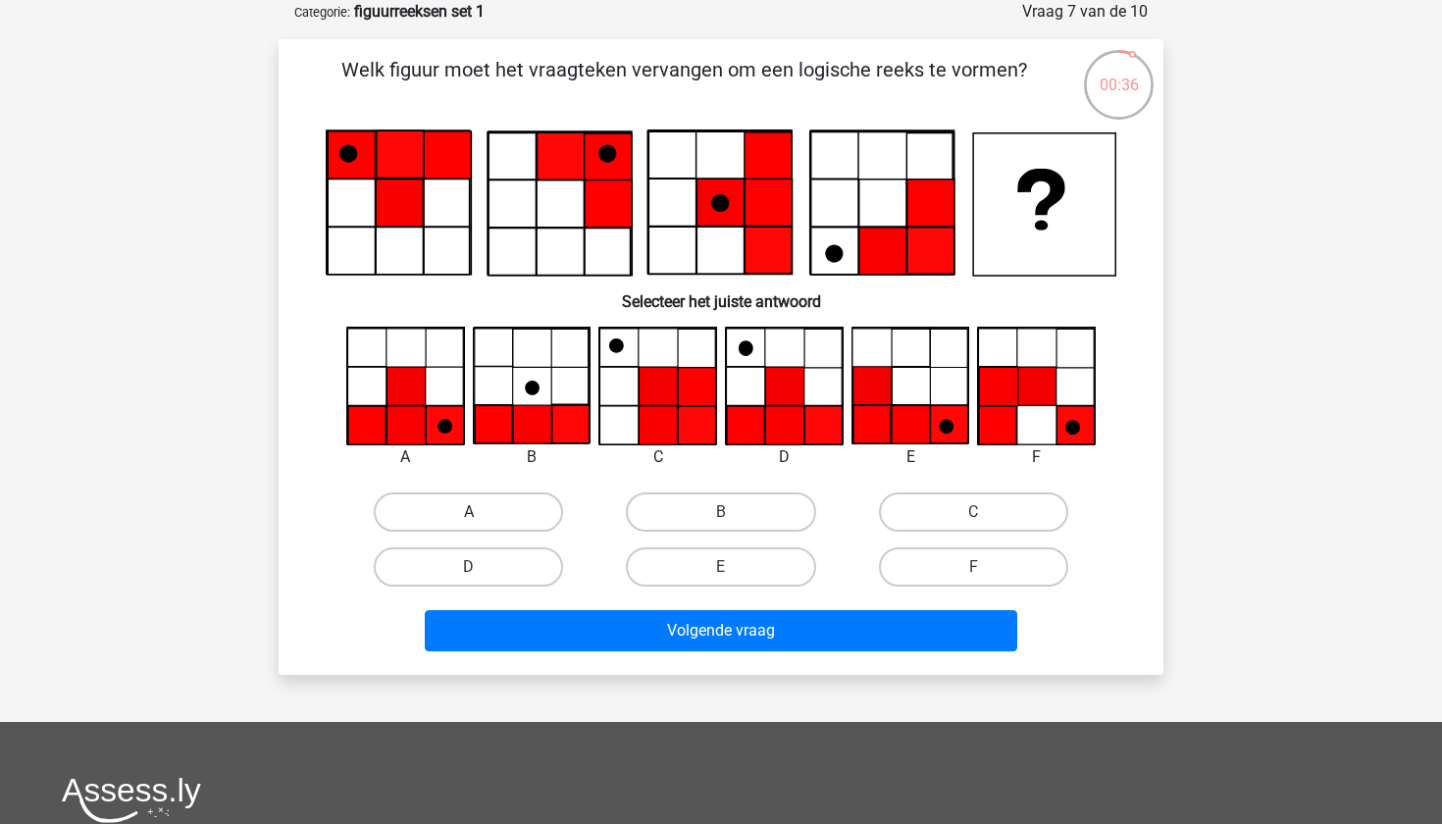
click at [456, 517] on label "A" at bounding box center [468, 511] width 189 height 39
click at [469, 517] on input "A" at bounding box center [475, 518] width 13 height 13
radio input "true"
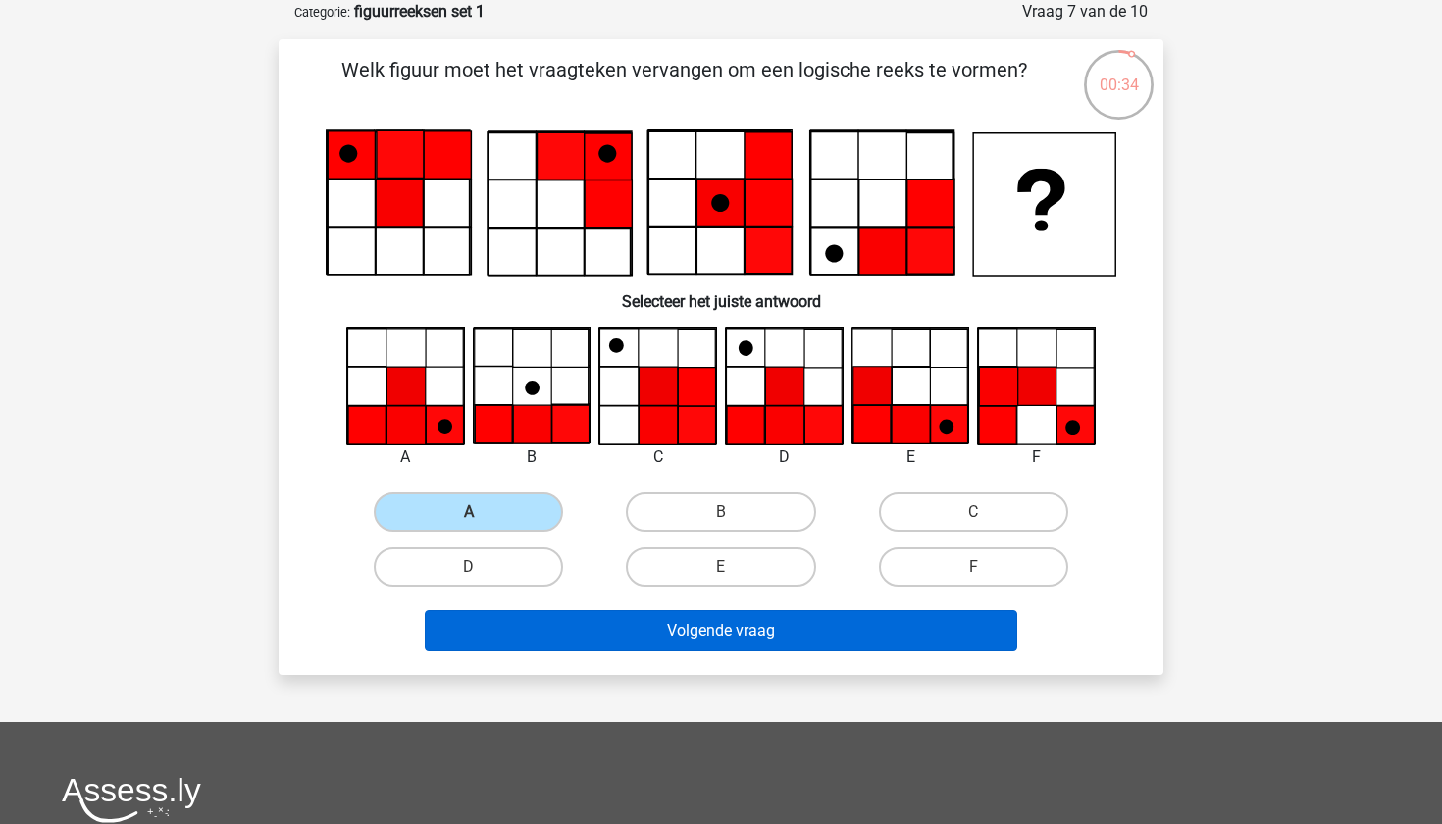
click at [602, 636] on button "Volgende vraag" at bounding box center [721, 630] width 593 height 41
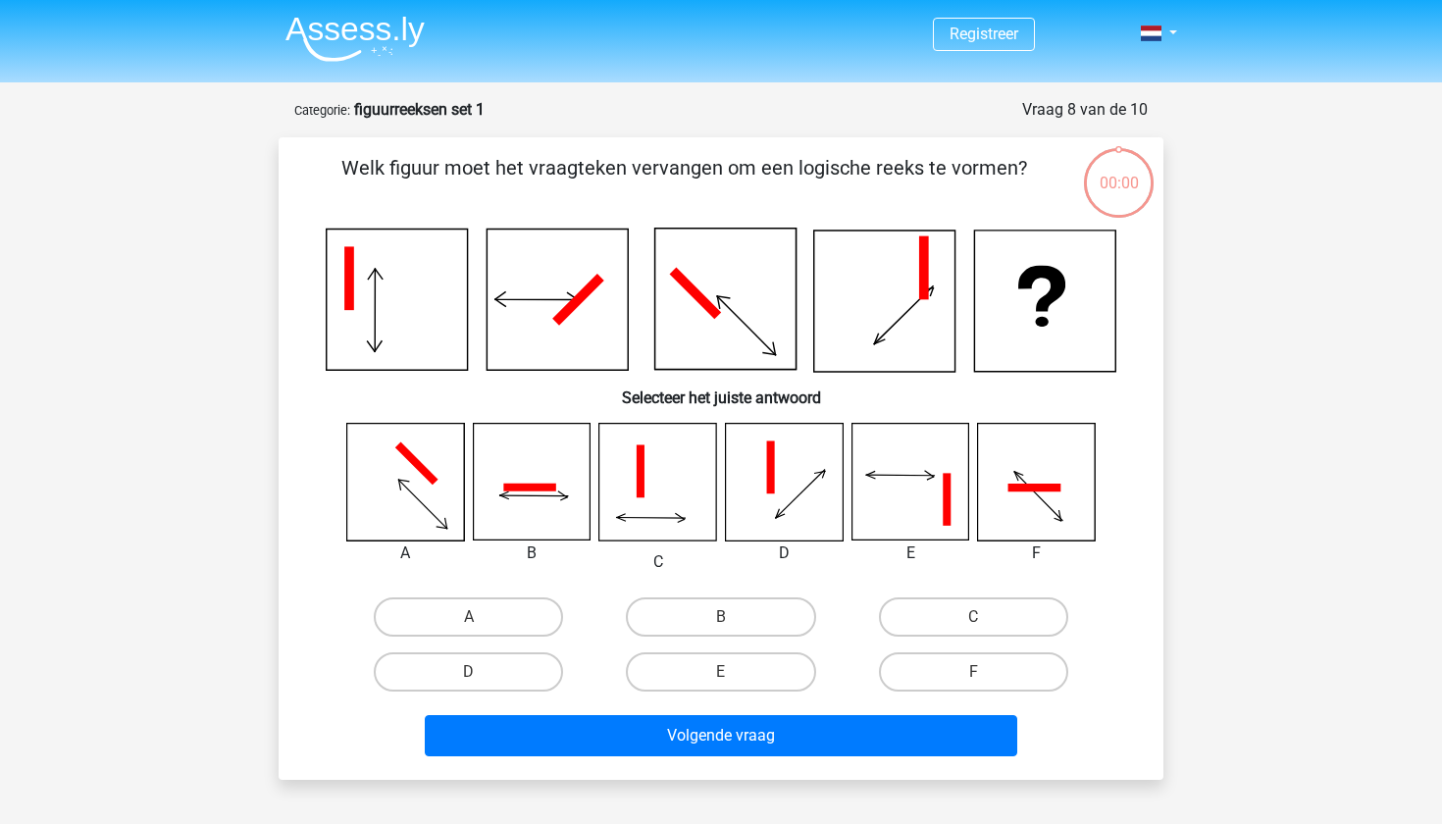
scroll to position [98, 0]
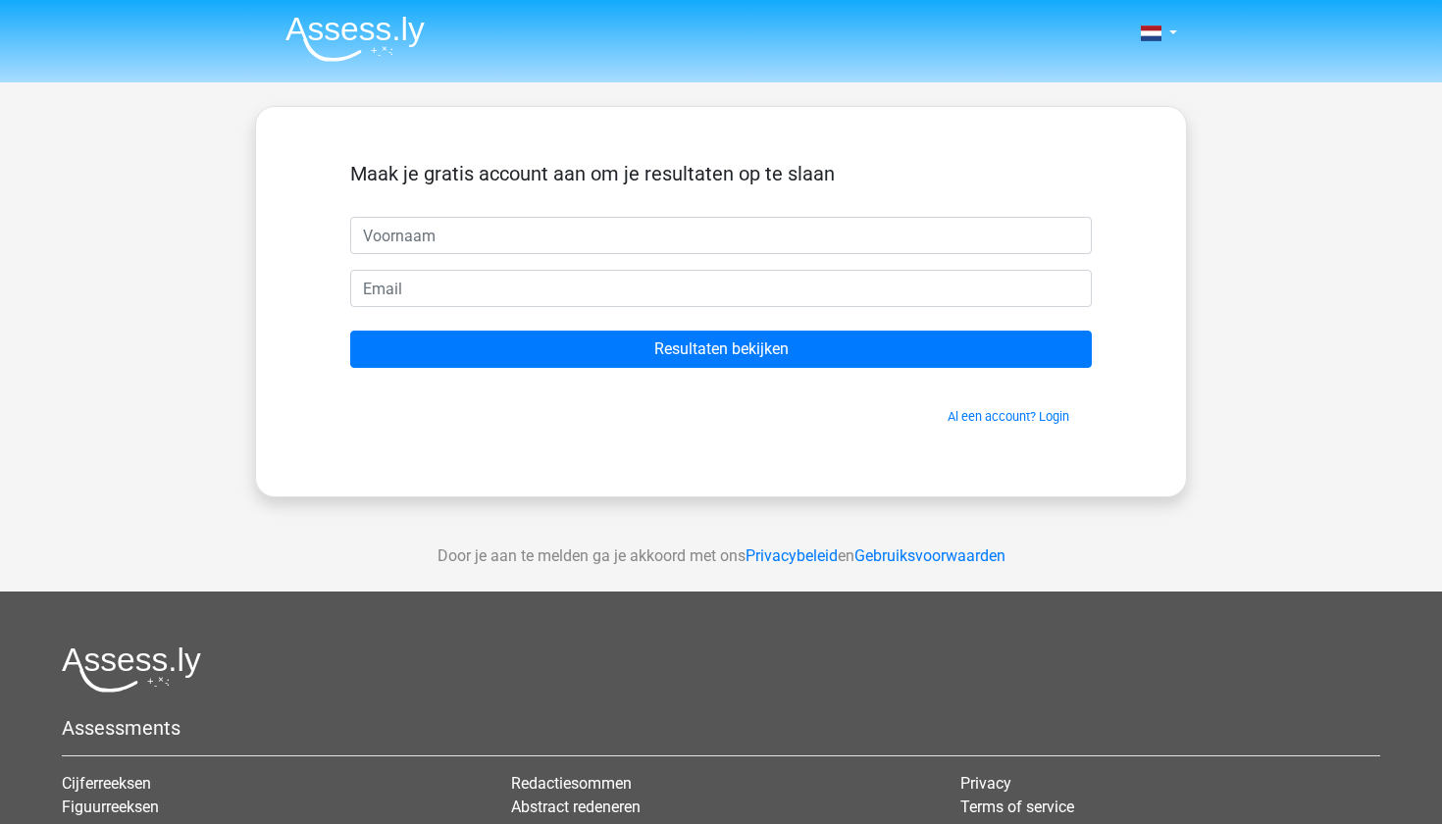
scroll to position [98, 0]
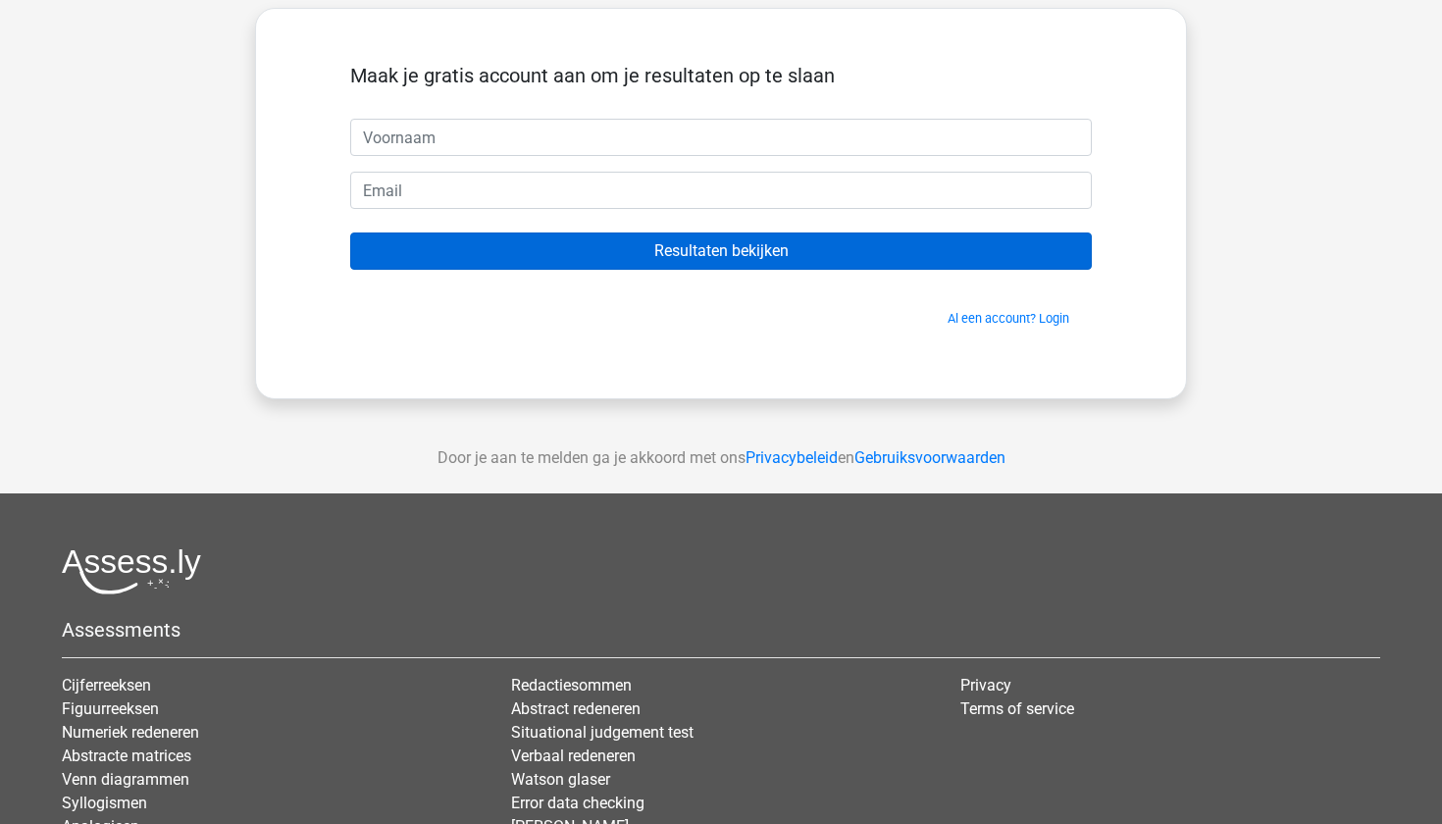
click at [475, 248] on input "Resultaten bekijken" at bounding box center [721, 250] width 742 height 37
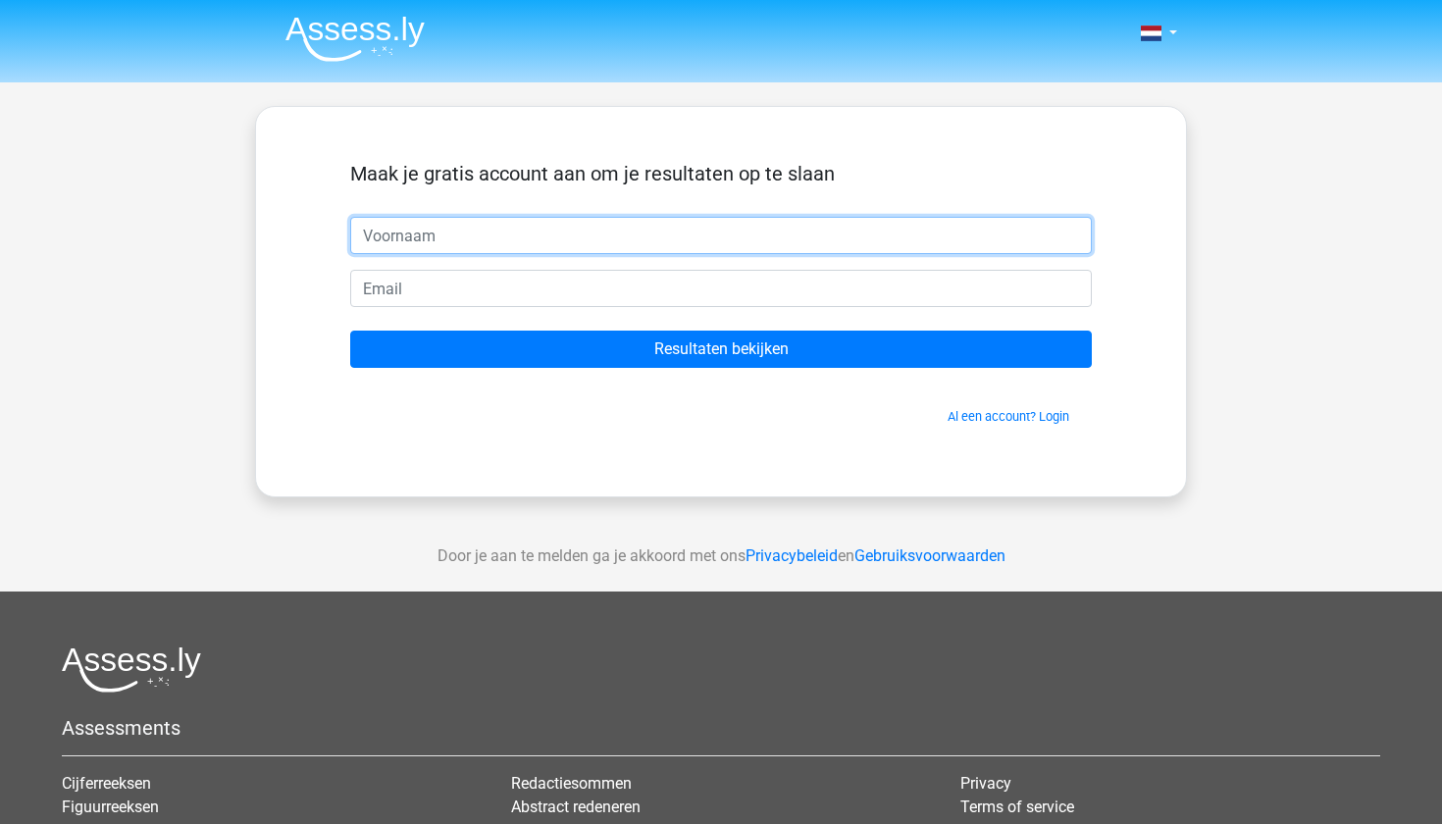
scroll to position [0, 0]
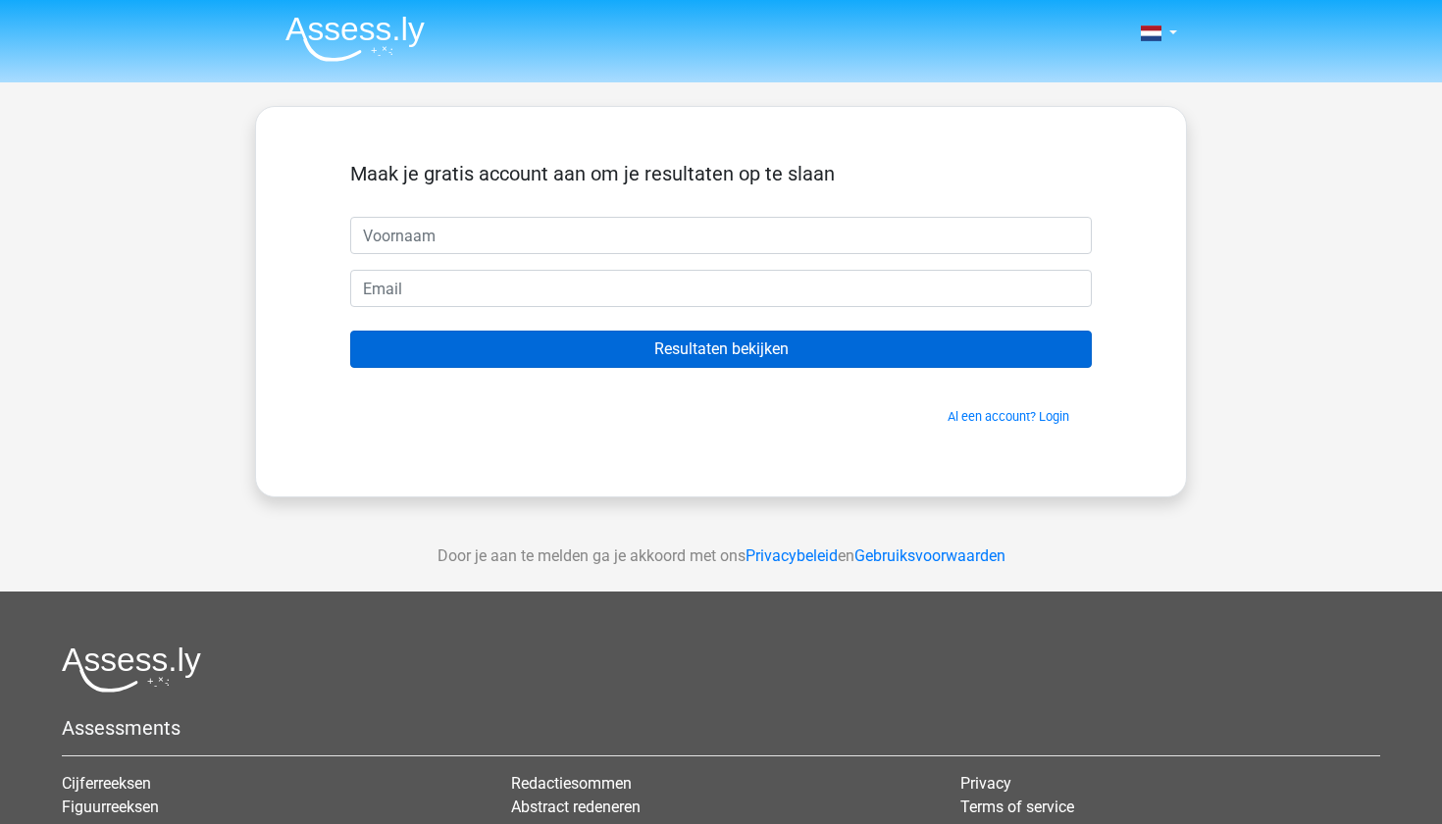
click at [763, 351] on input "Resultaten bekijken" at bounding box center [721, 349] width 742 height 37
click at [740, 347] on input "Resultaten bekijken" at bounding box center [721, 349] width 742 height 37
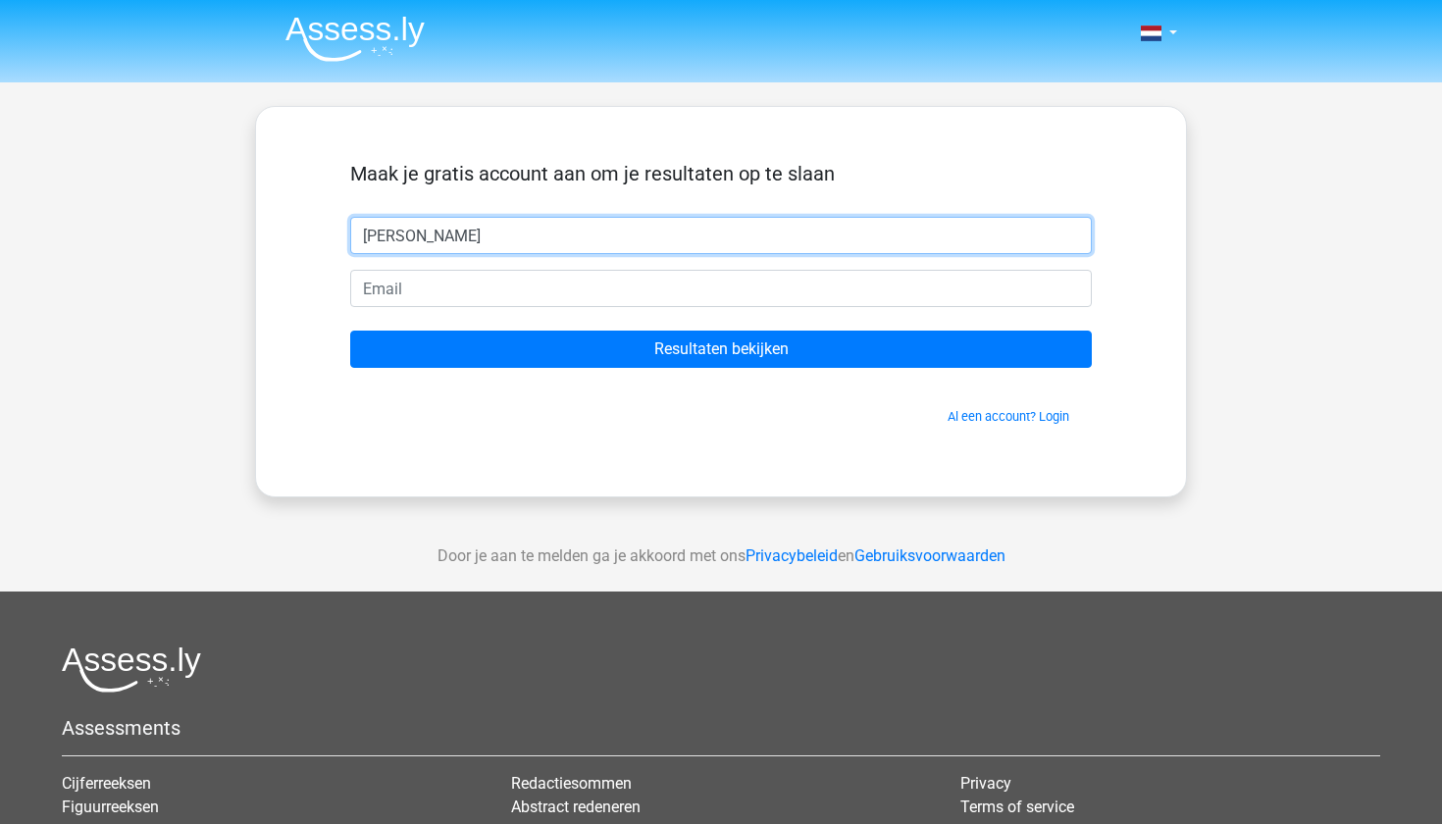
type input "[PERSON_NAME]"
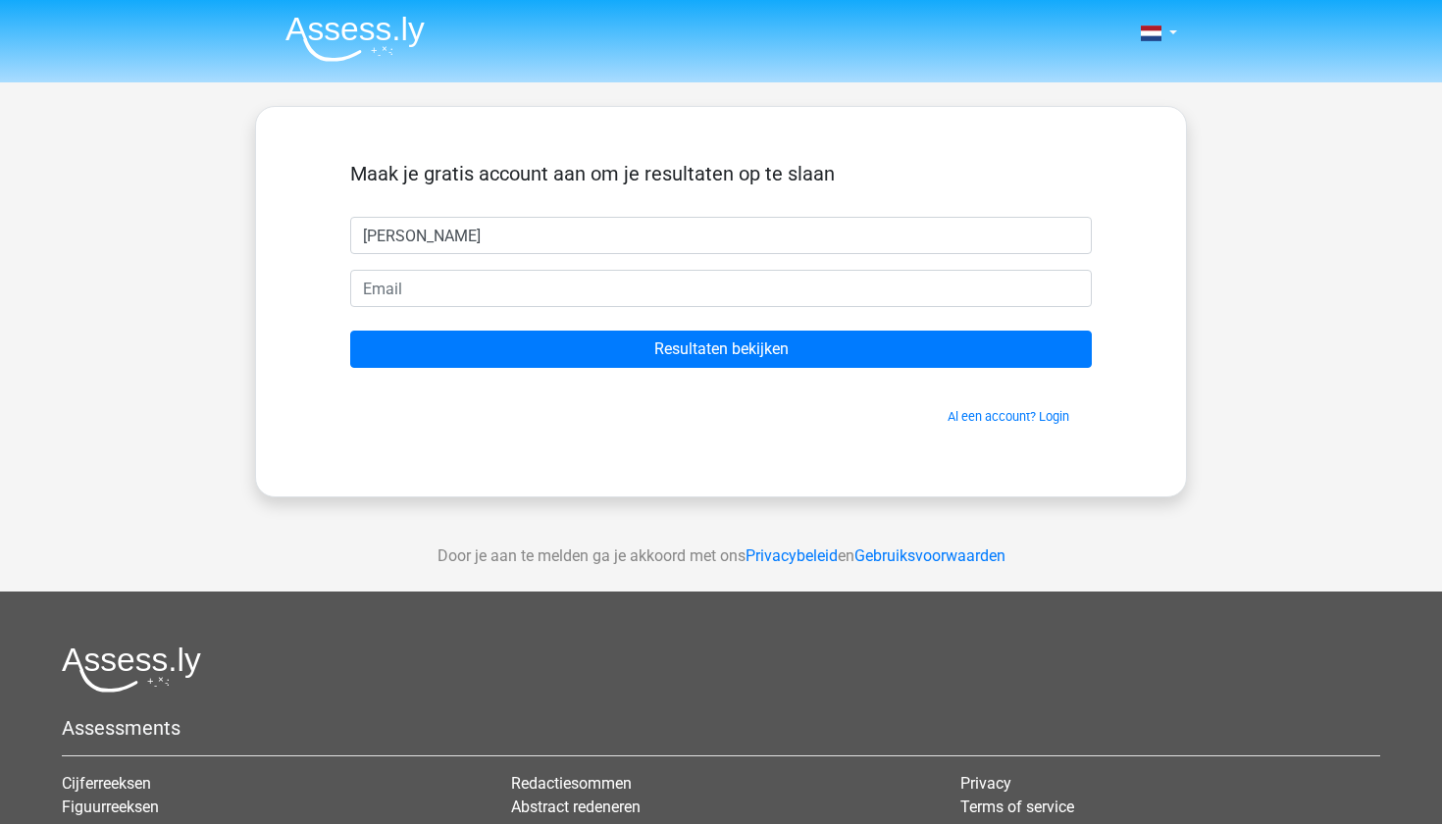
click at [173, 325] on div "Nederlands English" at bounding box center [721, 554] width 1442 height 1109
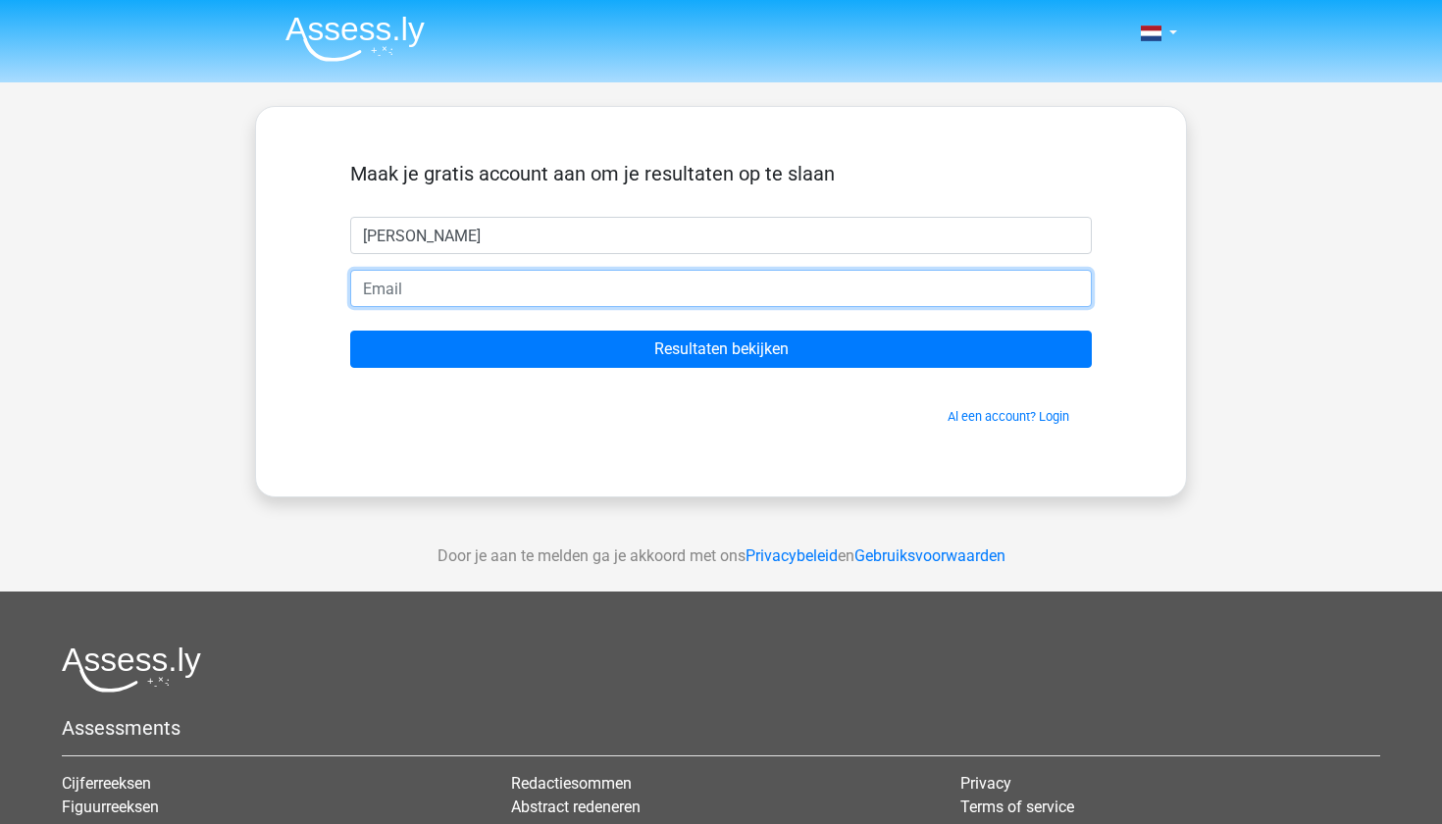
type input "[EMAIL_ADDRESS][DOMAIN_NAME]"
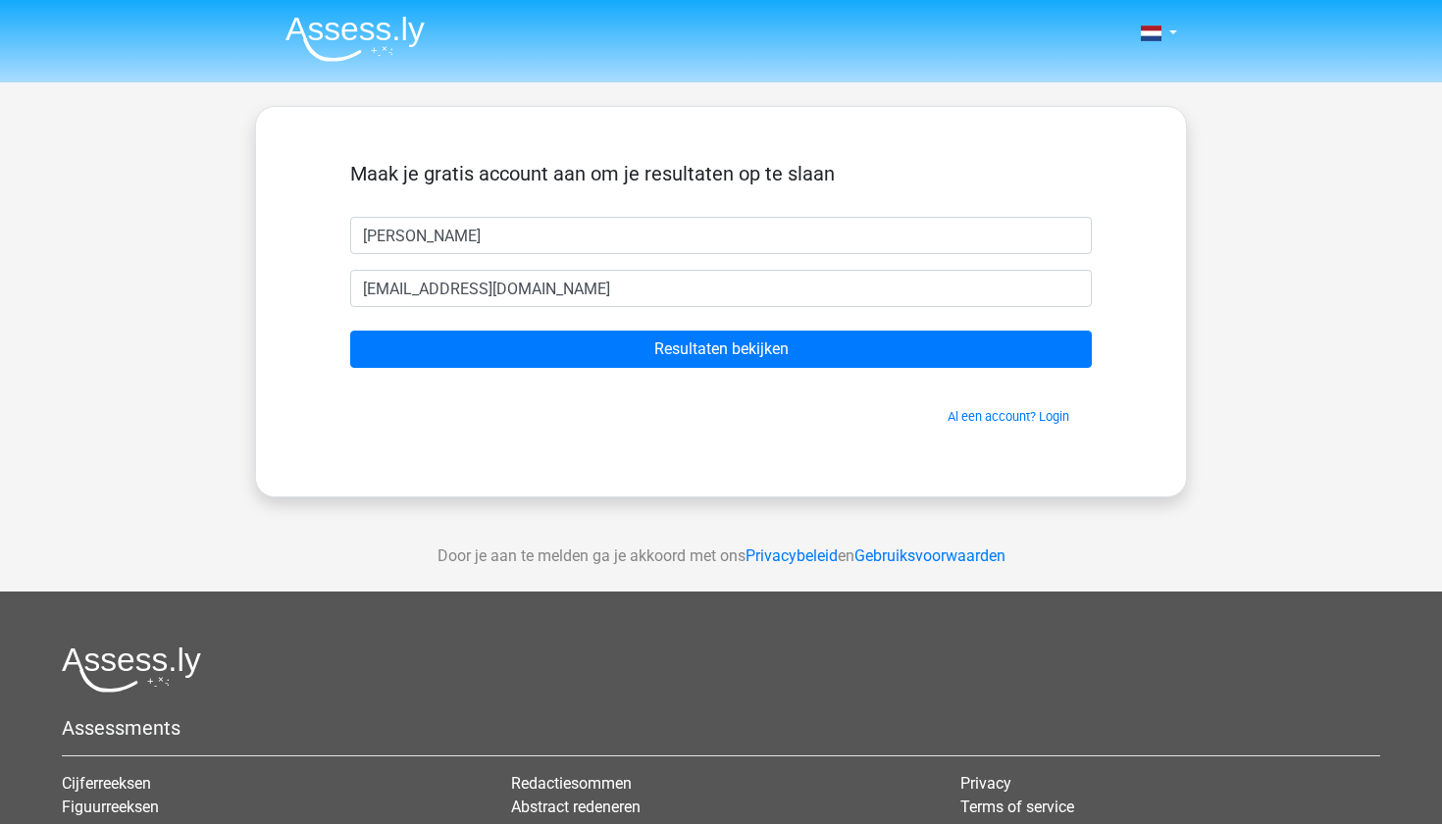
click at [611, 290] on input "[EMAIL_ADDRESS][DOMAIN_NAME]" at bounding box center [721, 288] width 742 height 37
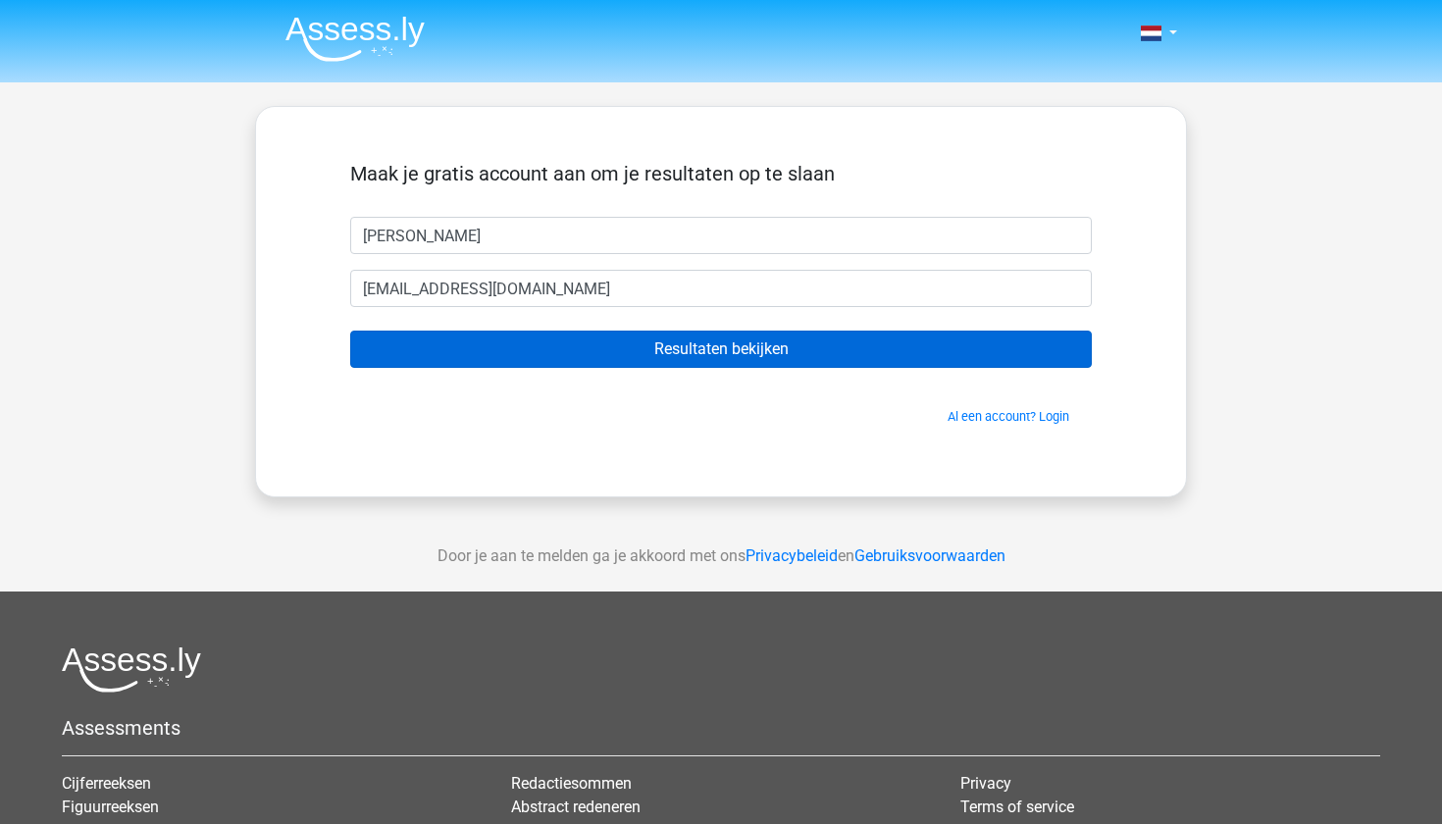
click at [729, 355] on input "Resultaten bekijken" at bounding box center [721, 349] width 742 height 37
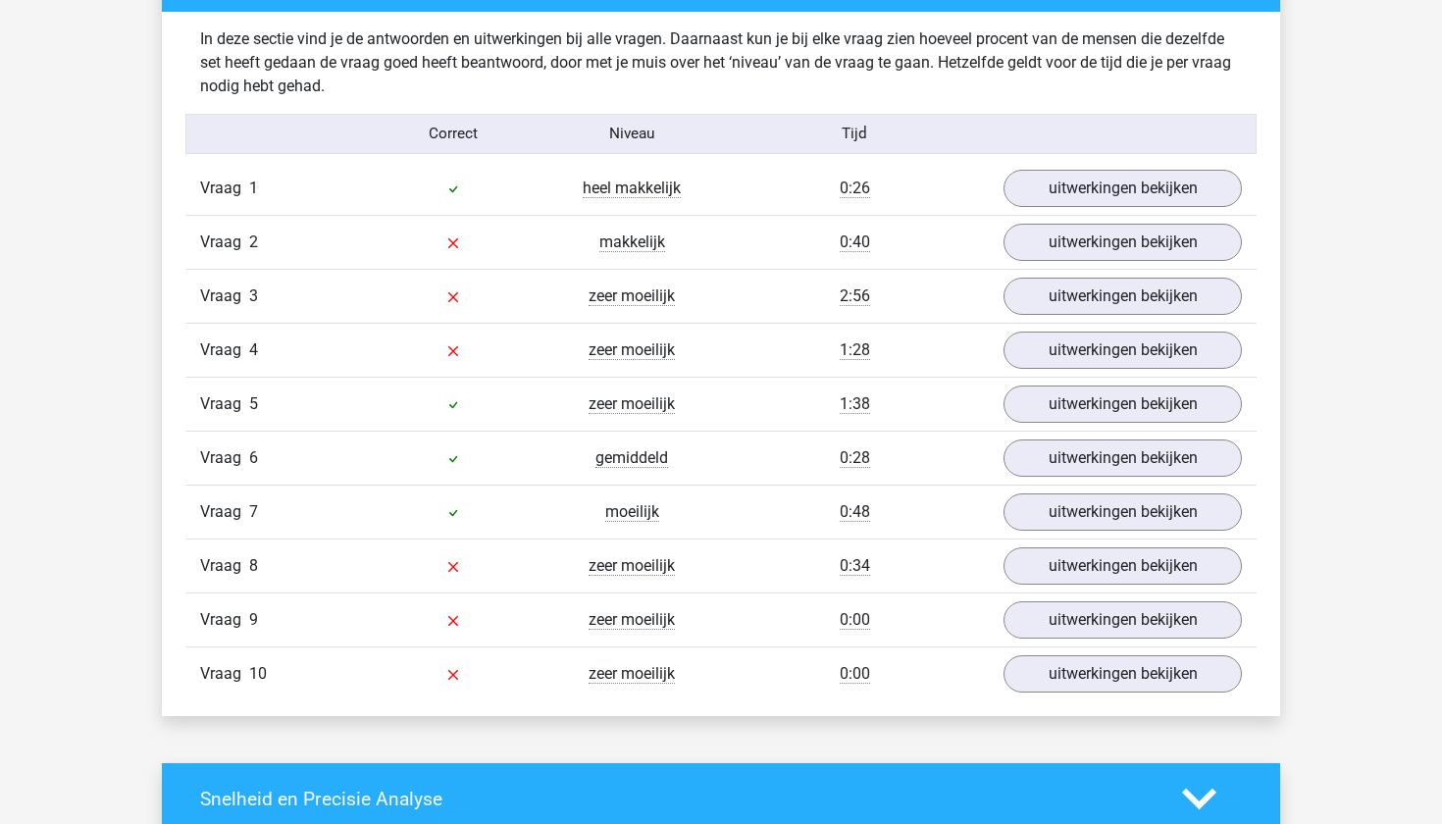
scroll to position [1541, 0]
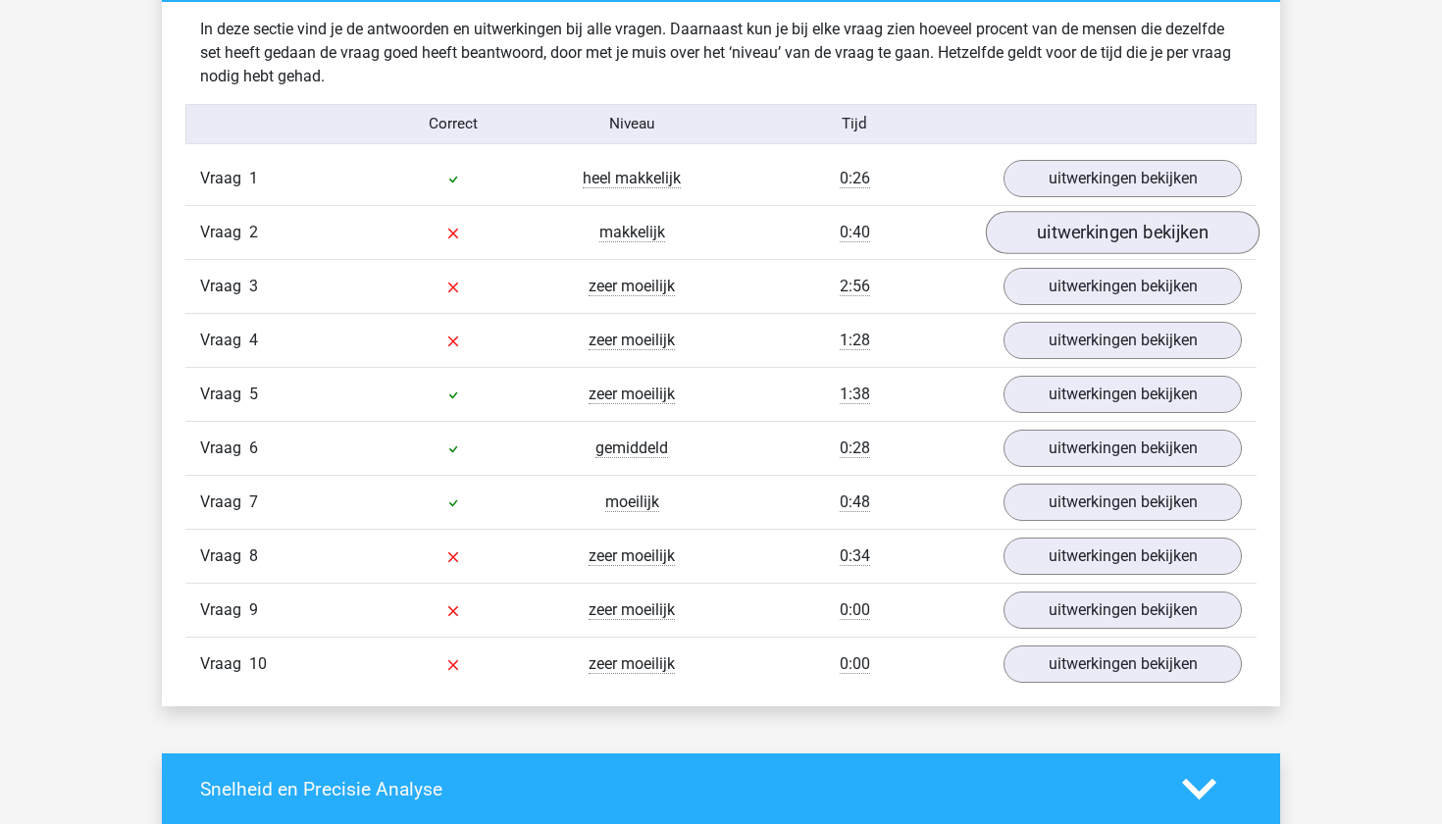
click at [1047, 229] on link "uitwerkingen bekijken" at bounding box center [1123, 232] width 274 height 43
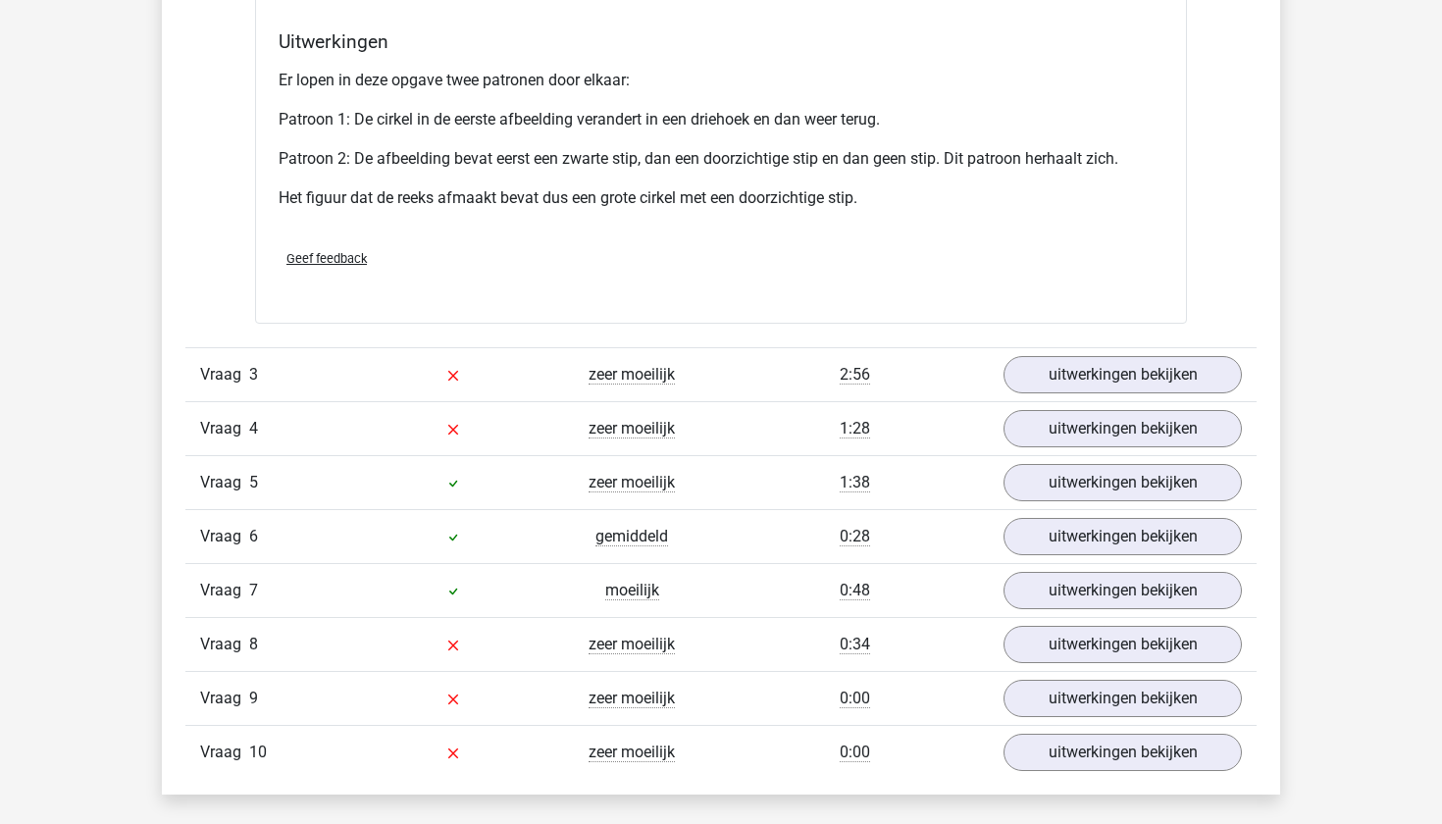
scroll to position [2685, 0]
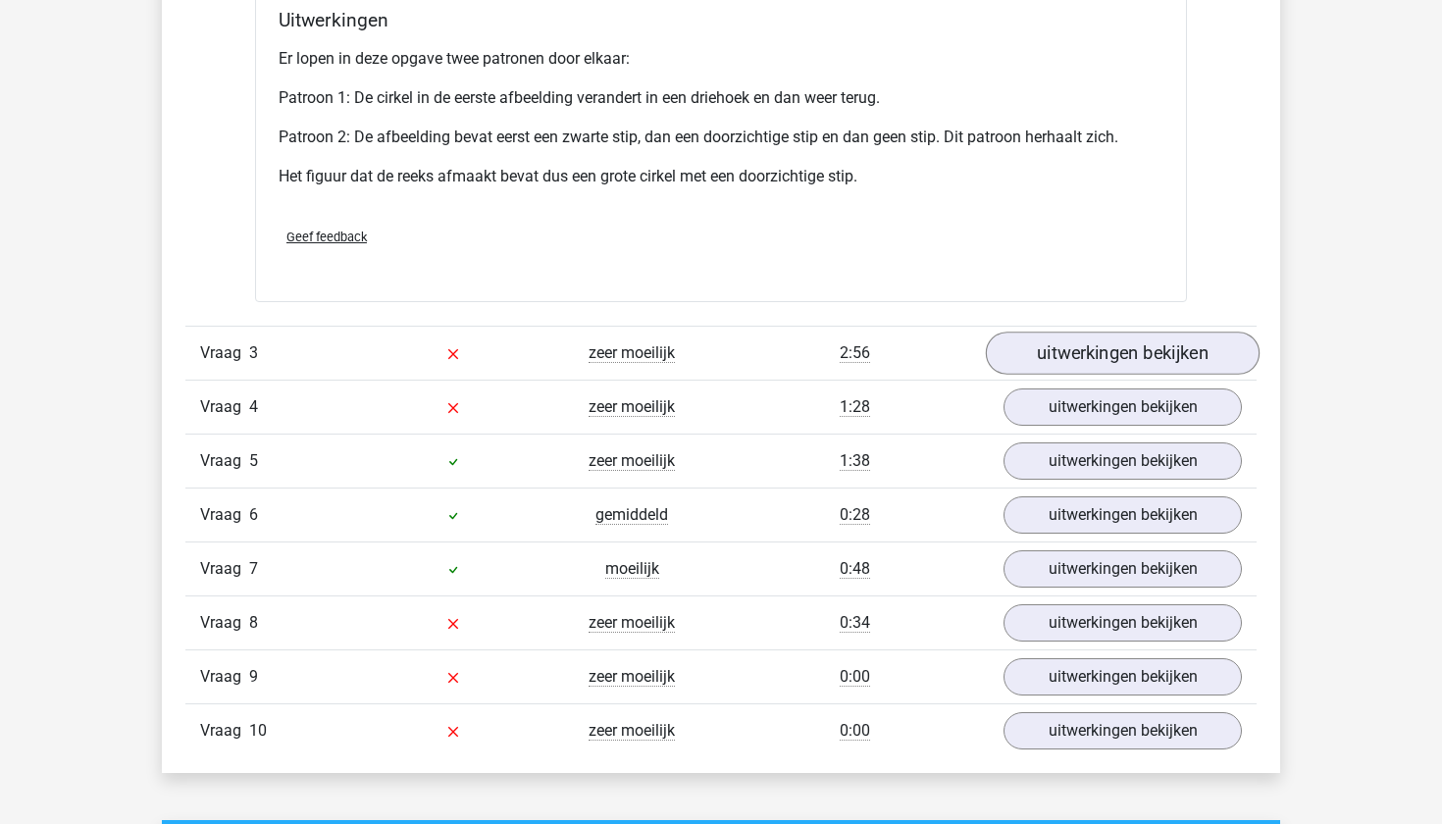
click at [1025, 350] on link "uitwerkingen bekijken" at bounding box center [1123, 353] width 274 height 43
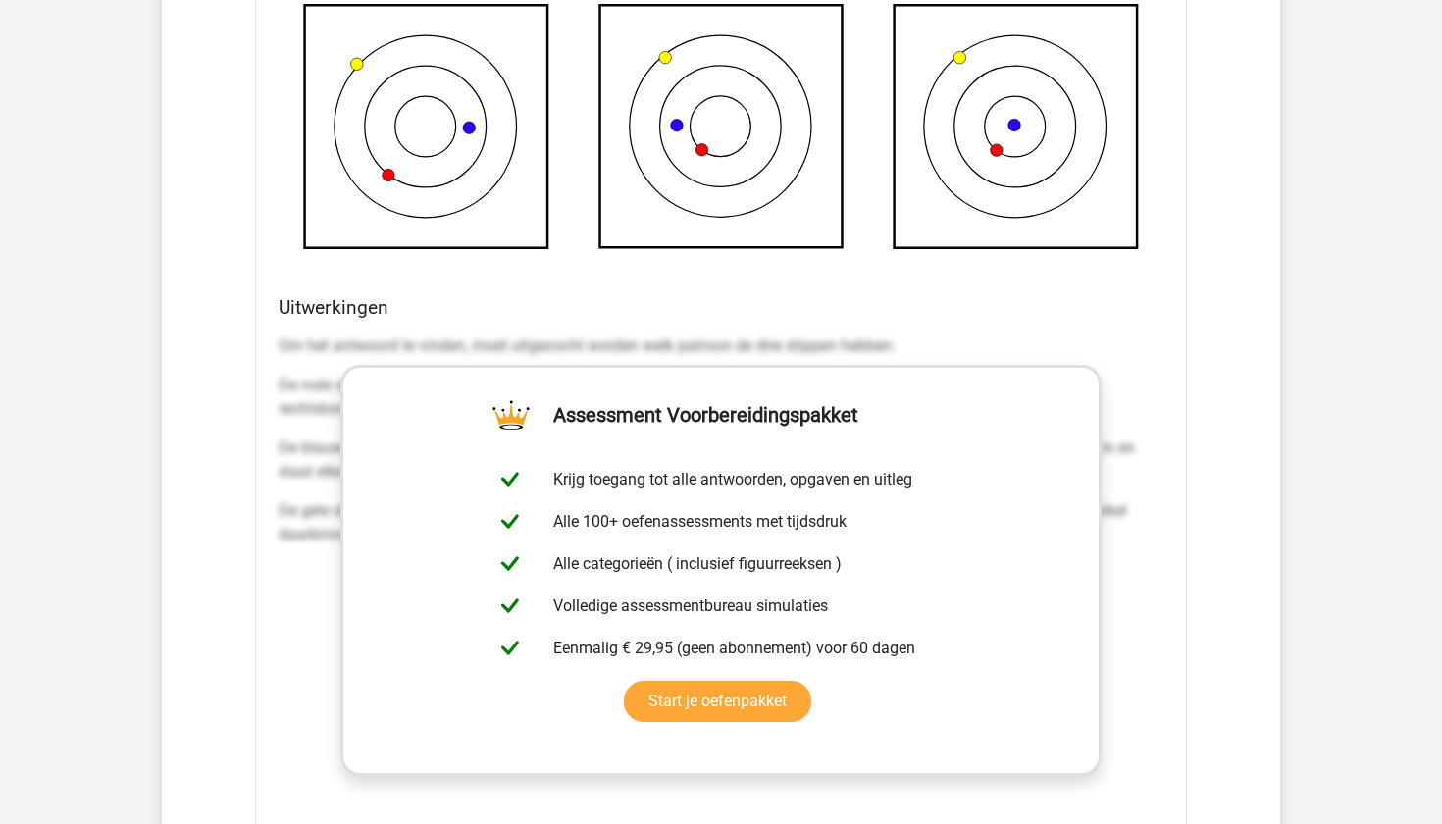
scroll to position [3679, 0]
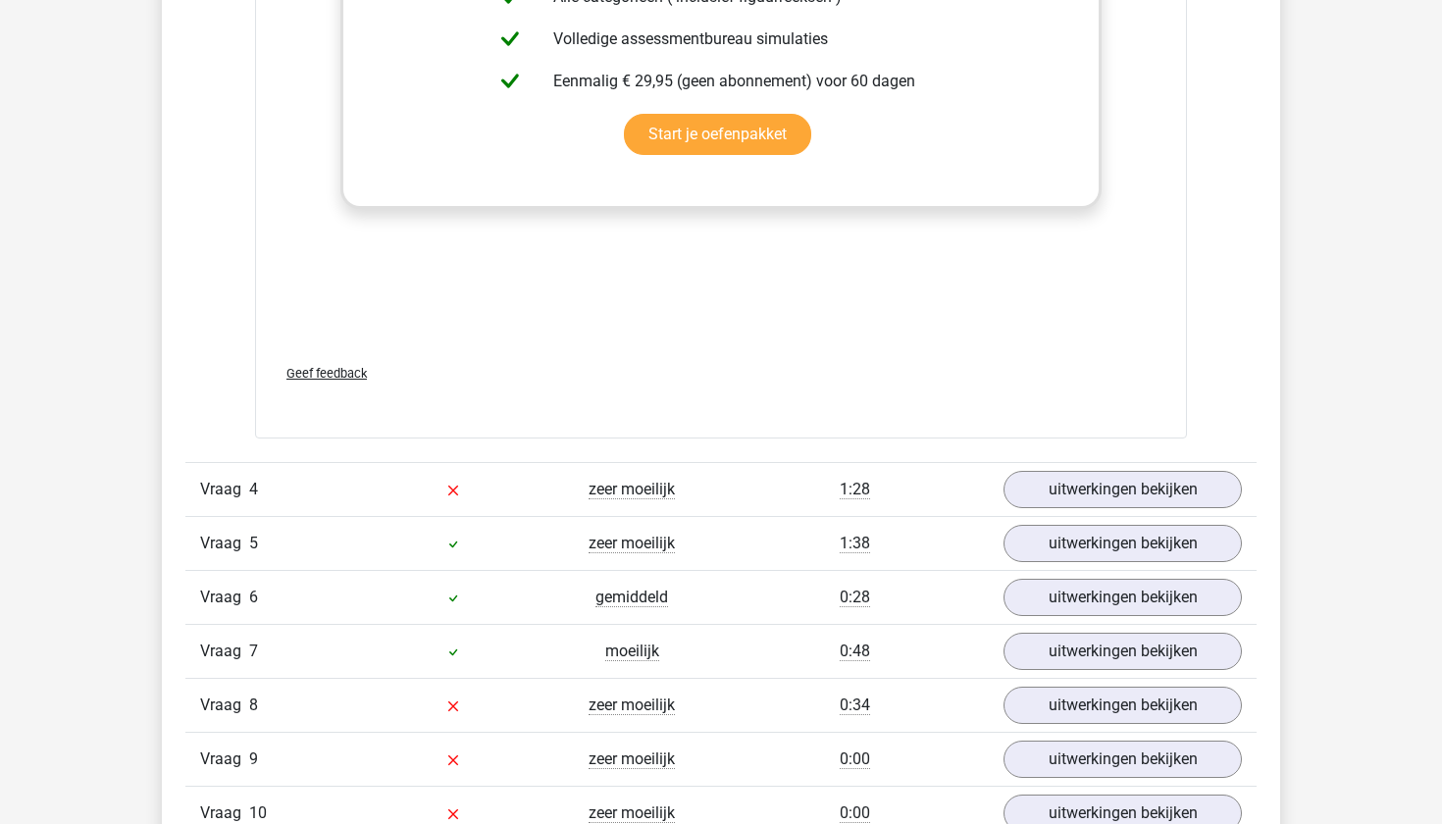
scroll to position [4254, 0]
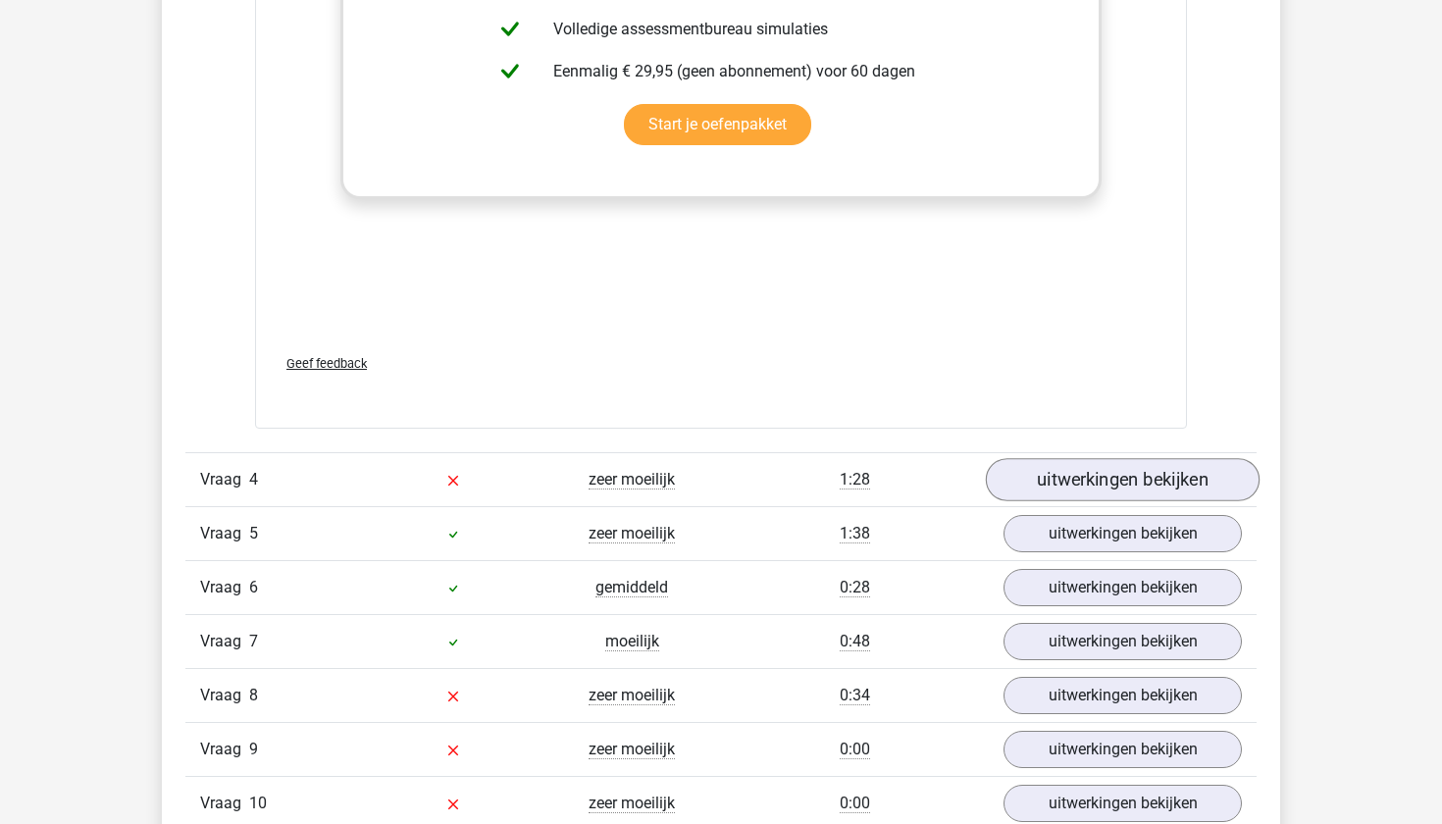
click at [1076, 477] on link "uitwerkingen bekijken" at bounding box center [1123, 479] width 274 height 43
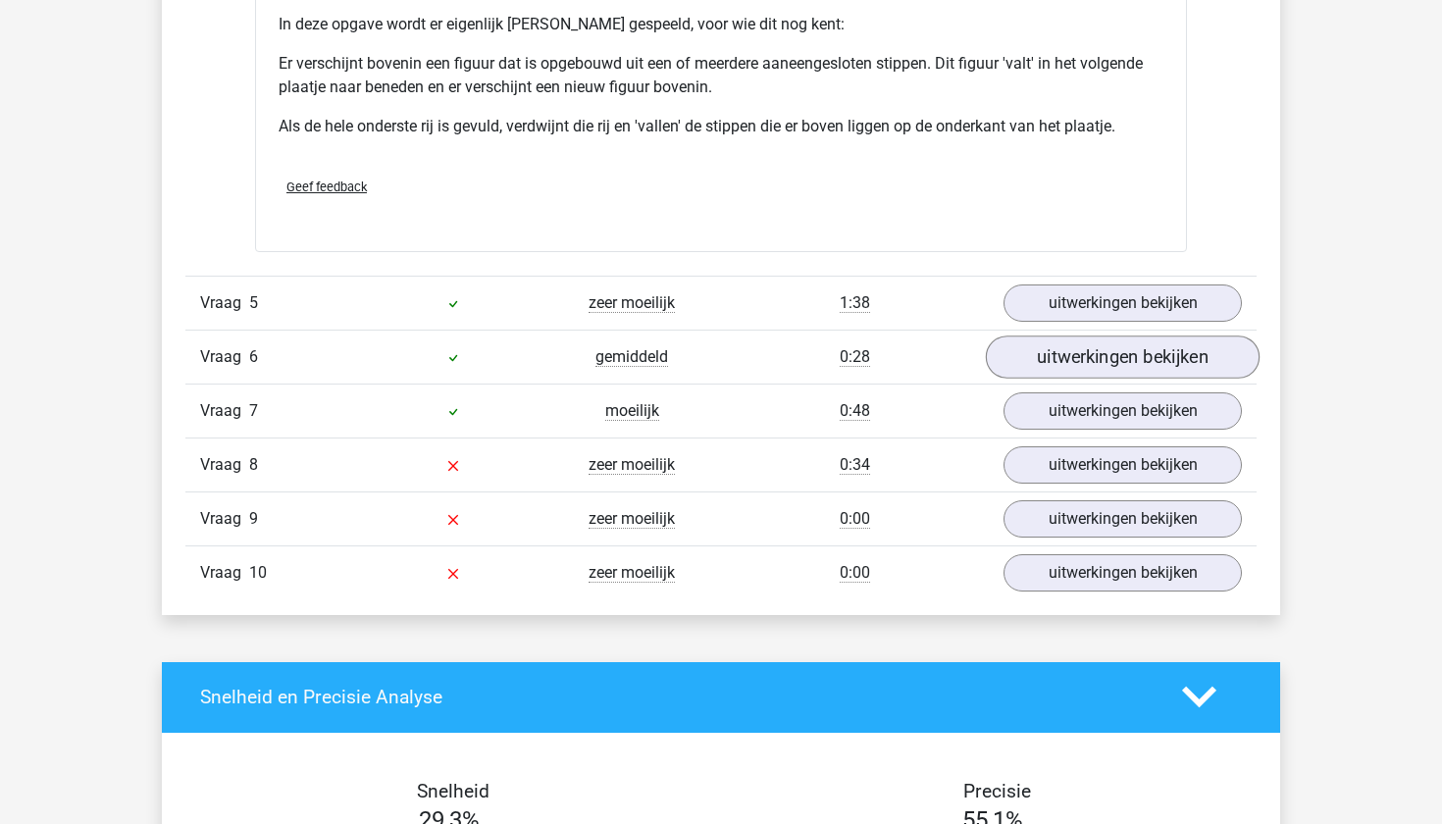
scroll to position [5654, 0]
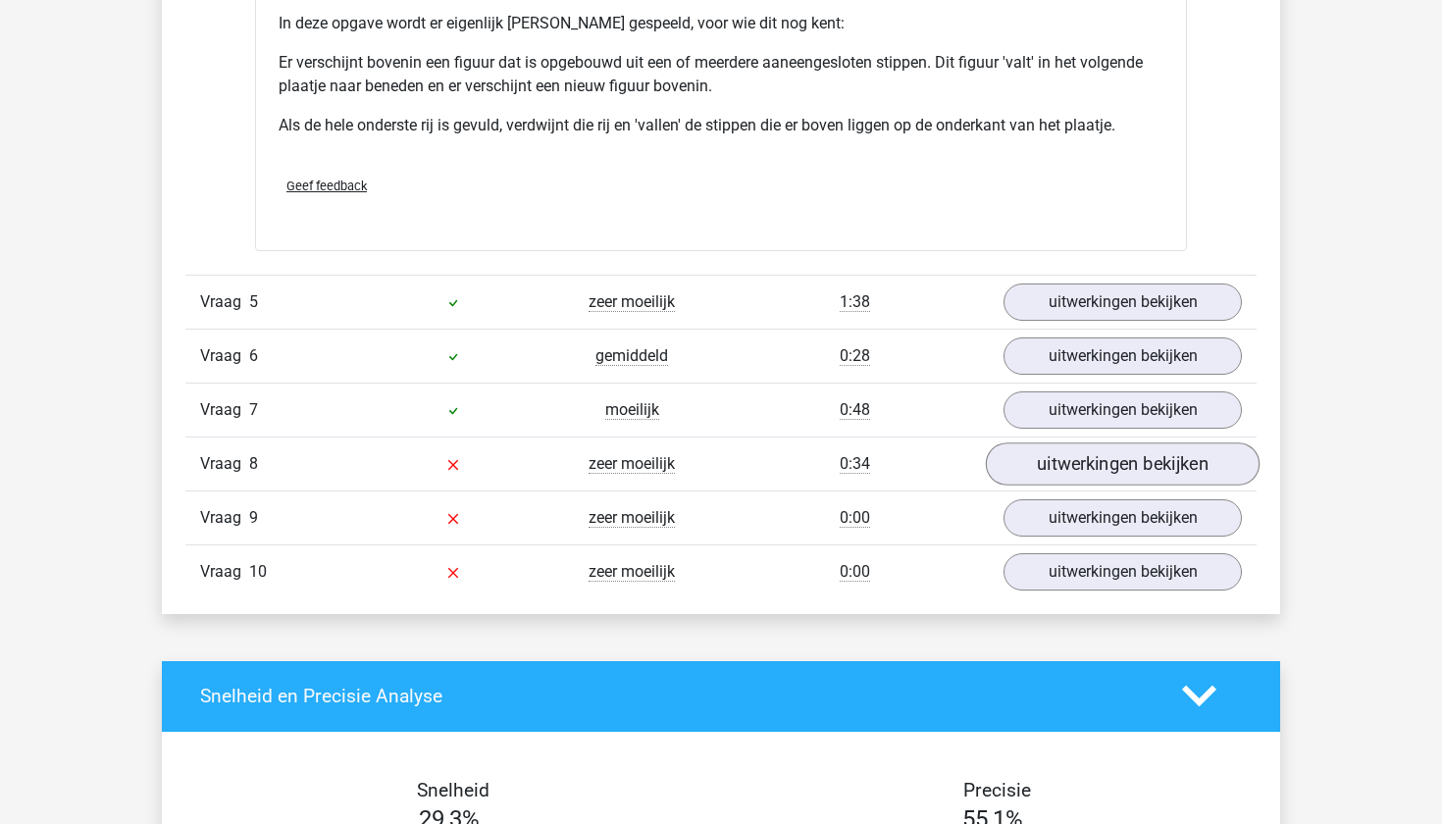
click at [1072, 474] on link "uitwerkingen bekijken" at bounding box center [1123, 463] width 274 height 43
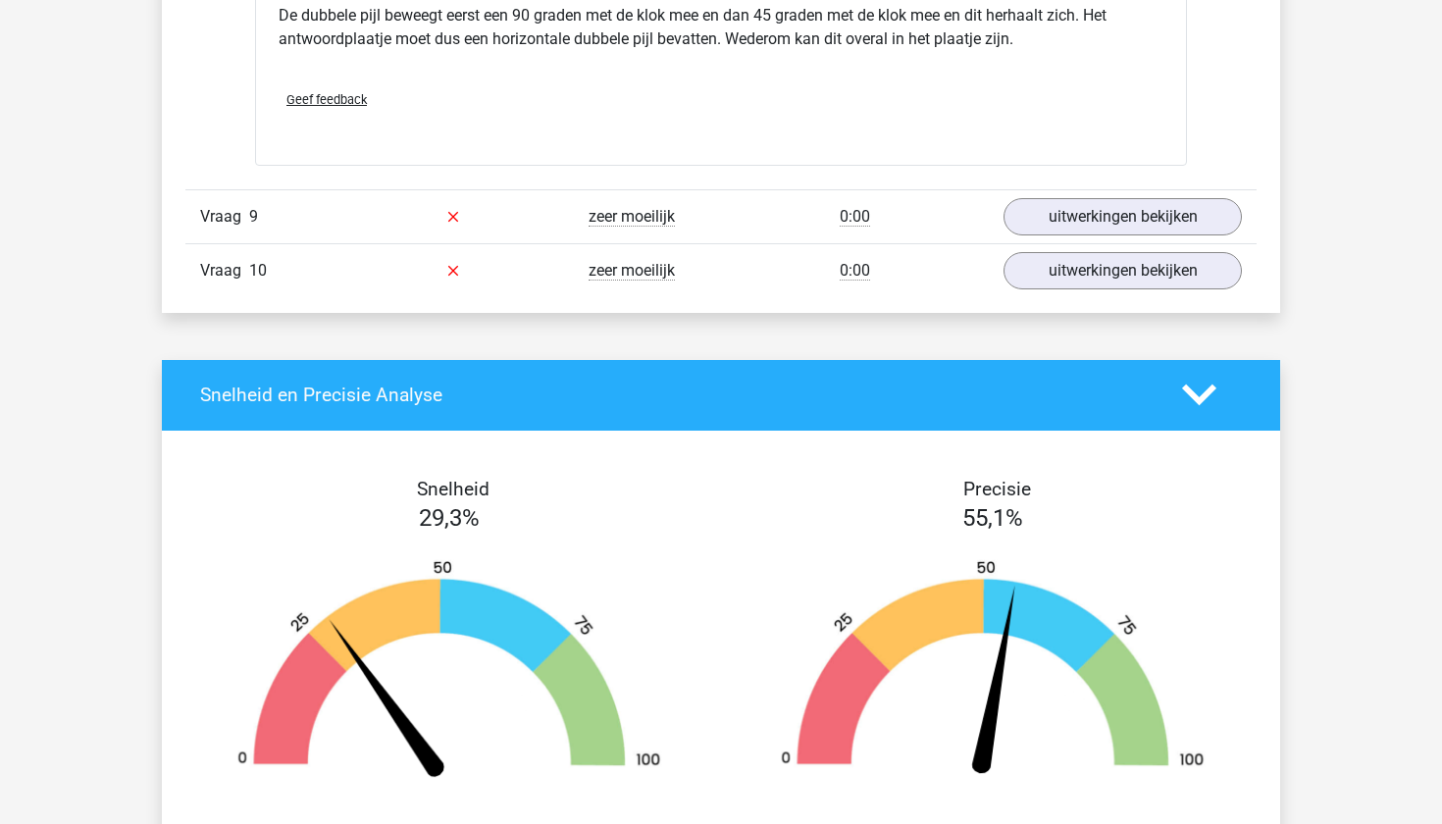
scroll to position [7195, 0]
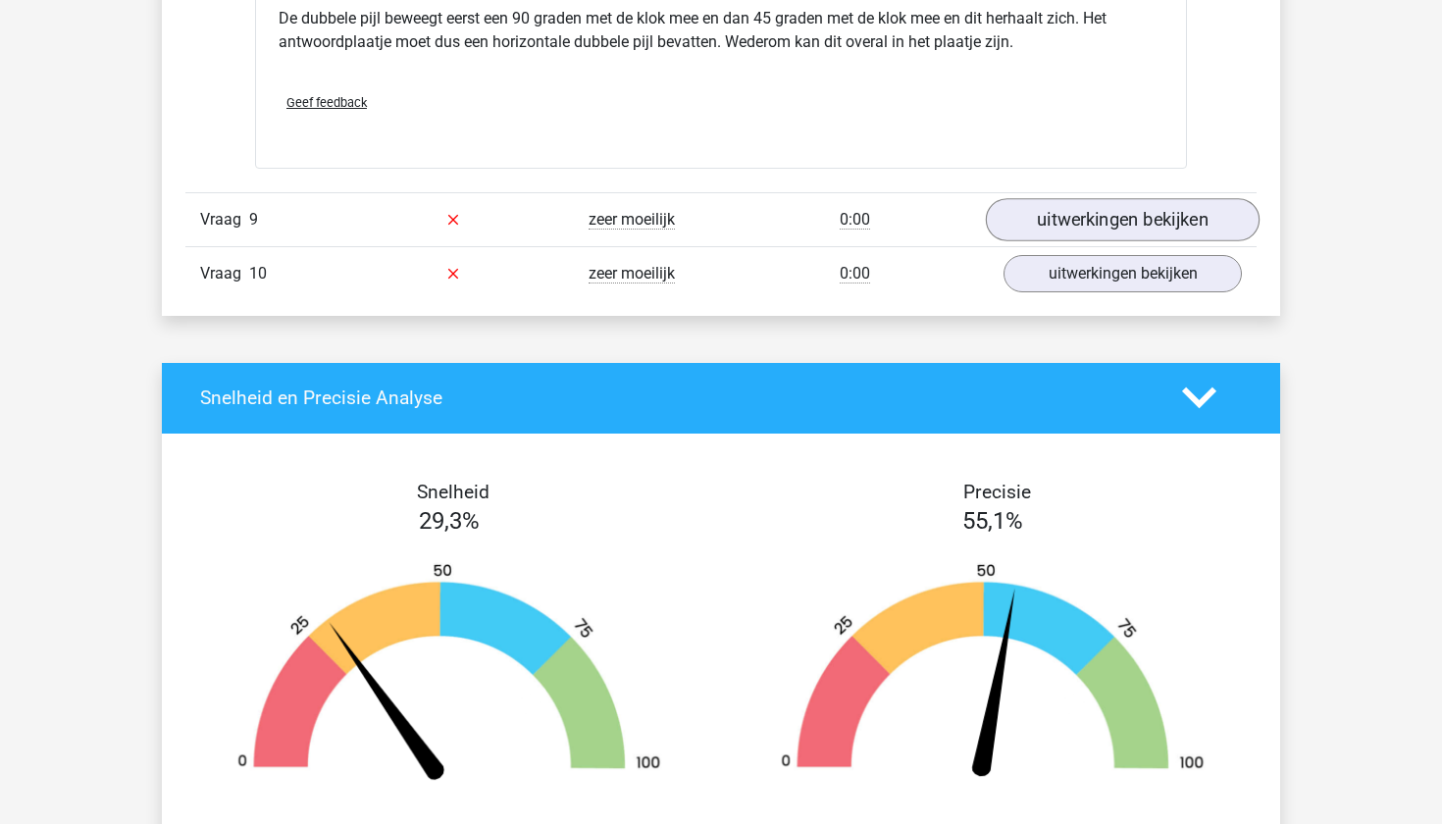
click at [1116, 212] on link "uitwerkingen bekijken" at bounding box center [1123, 219] width 274 height 43
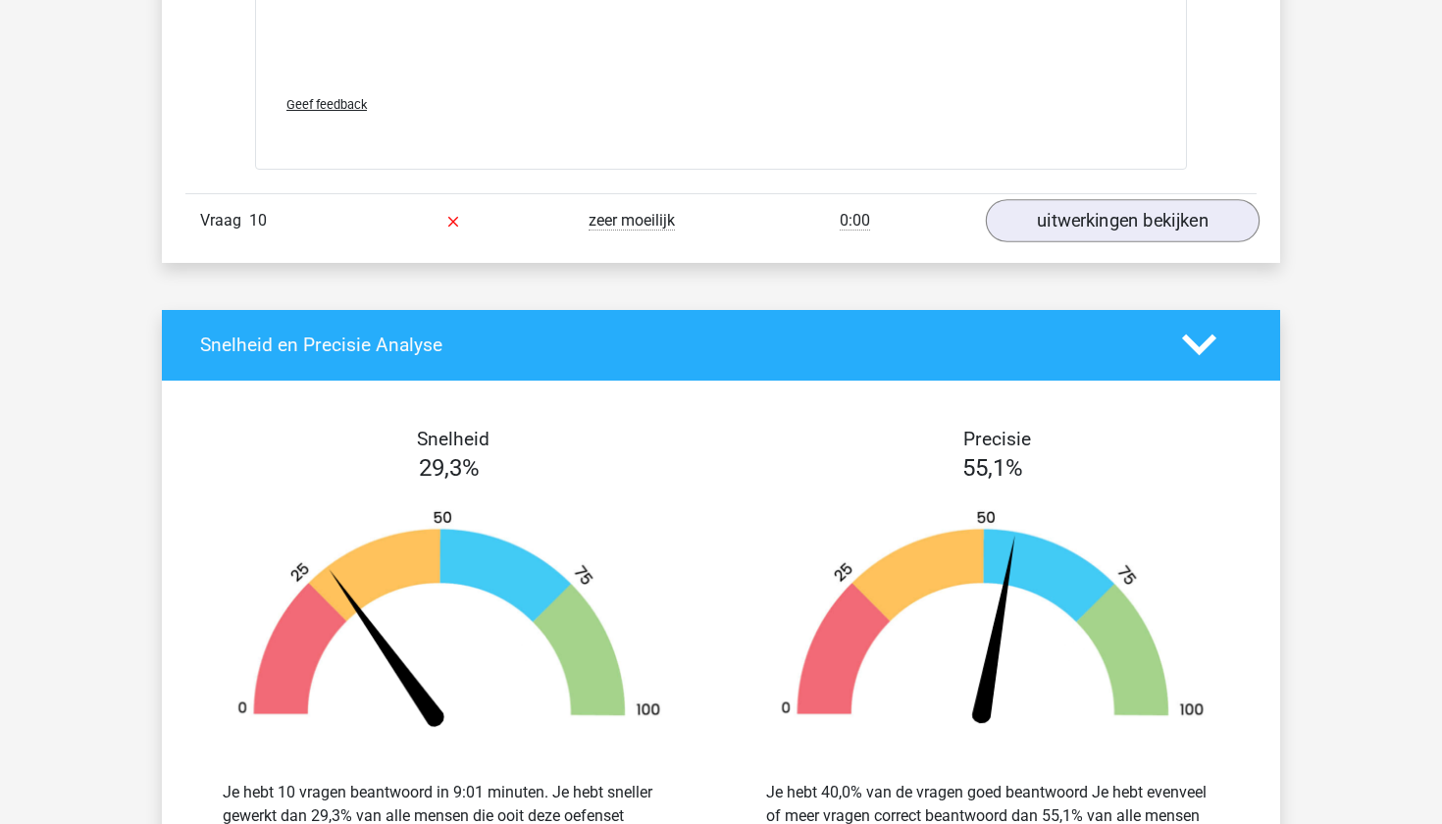
scroll to position [8883, 0]
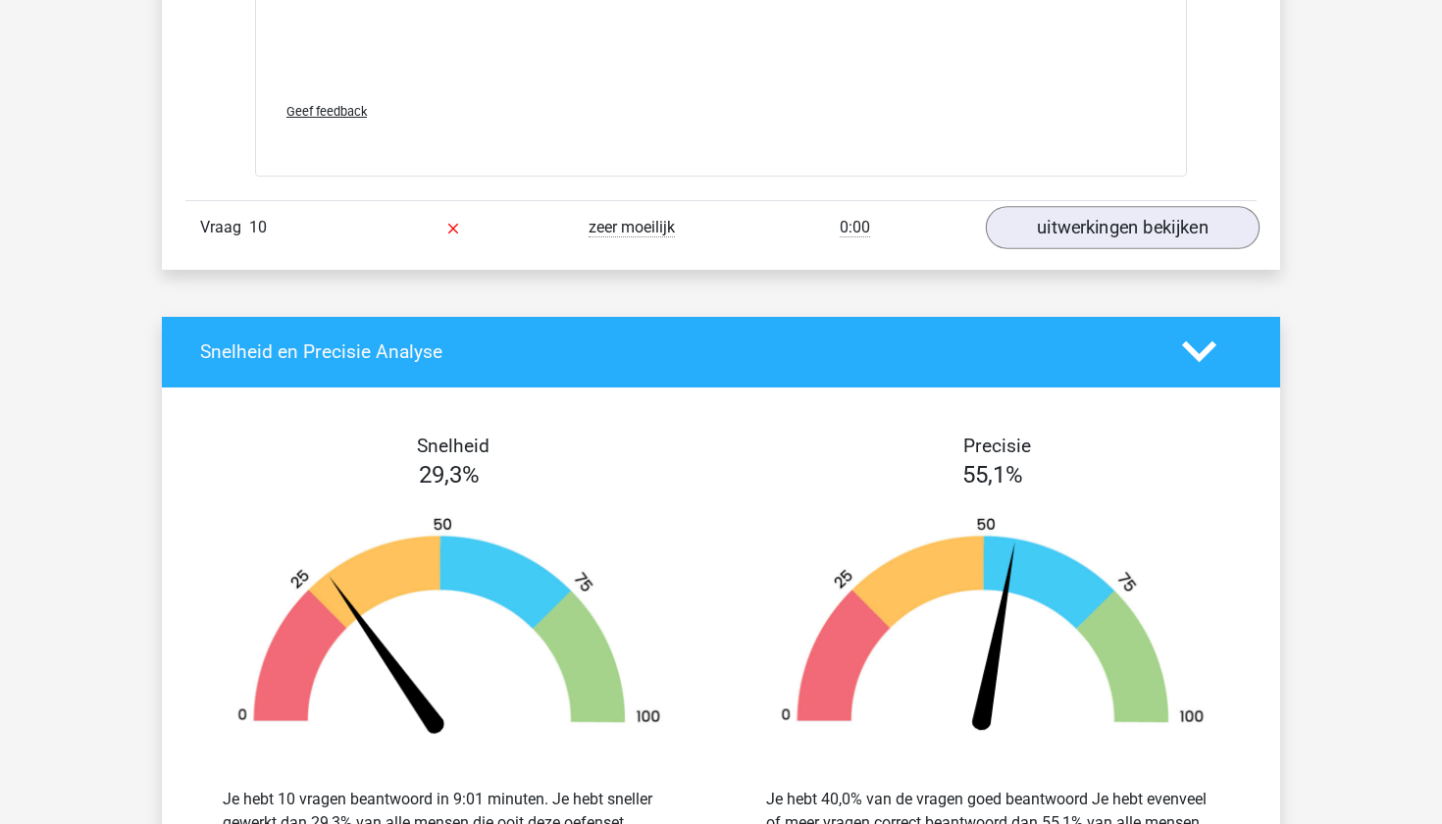
click at [1113, 224] on link "uitwerkingen bekijken" at bounding box center [1123, 227] width 274 height 43
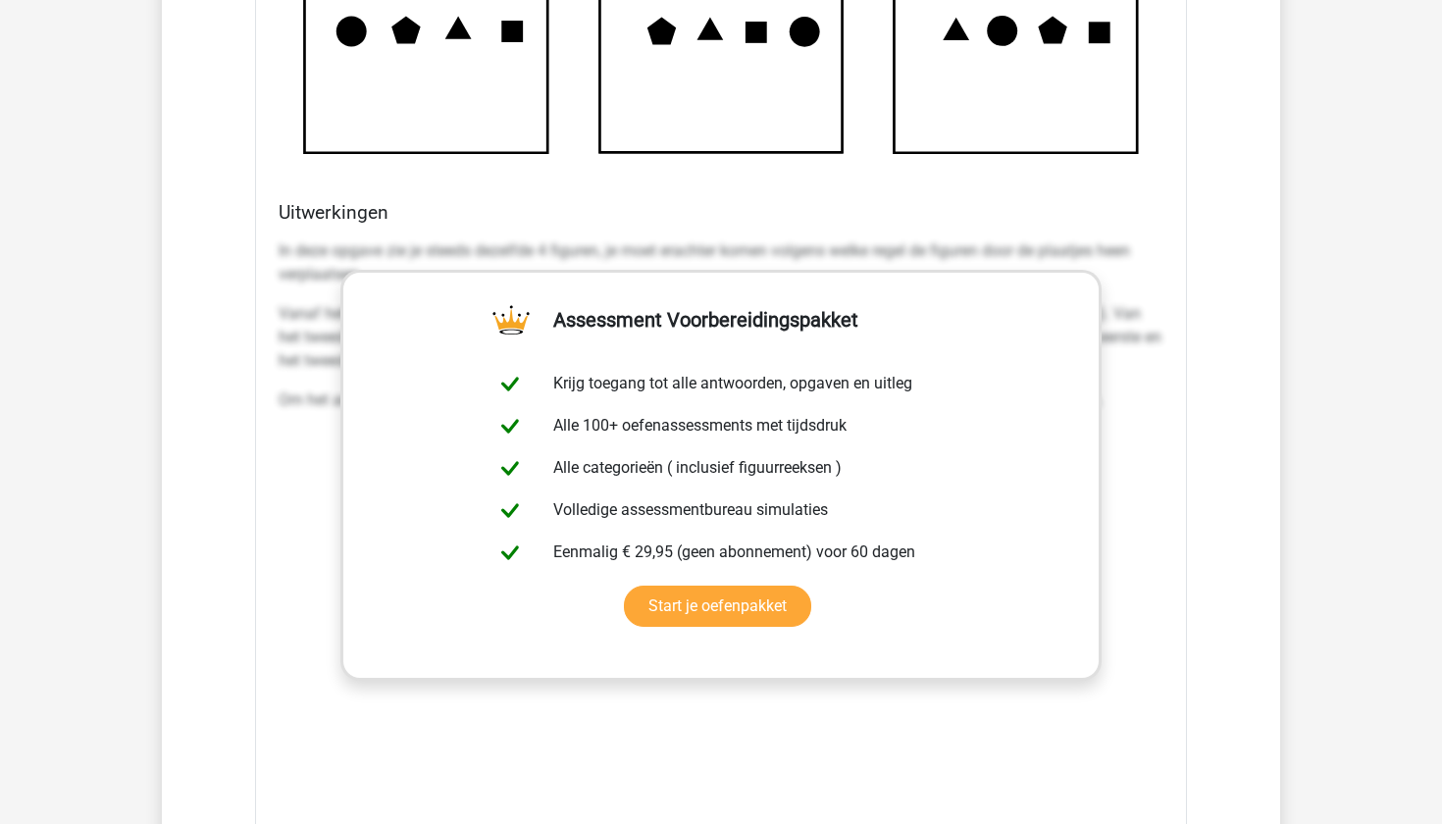
scroll to position [9810, 0]
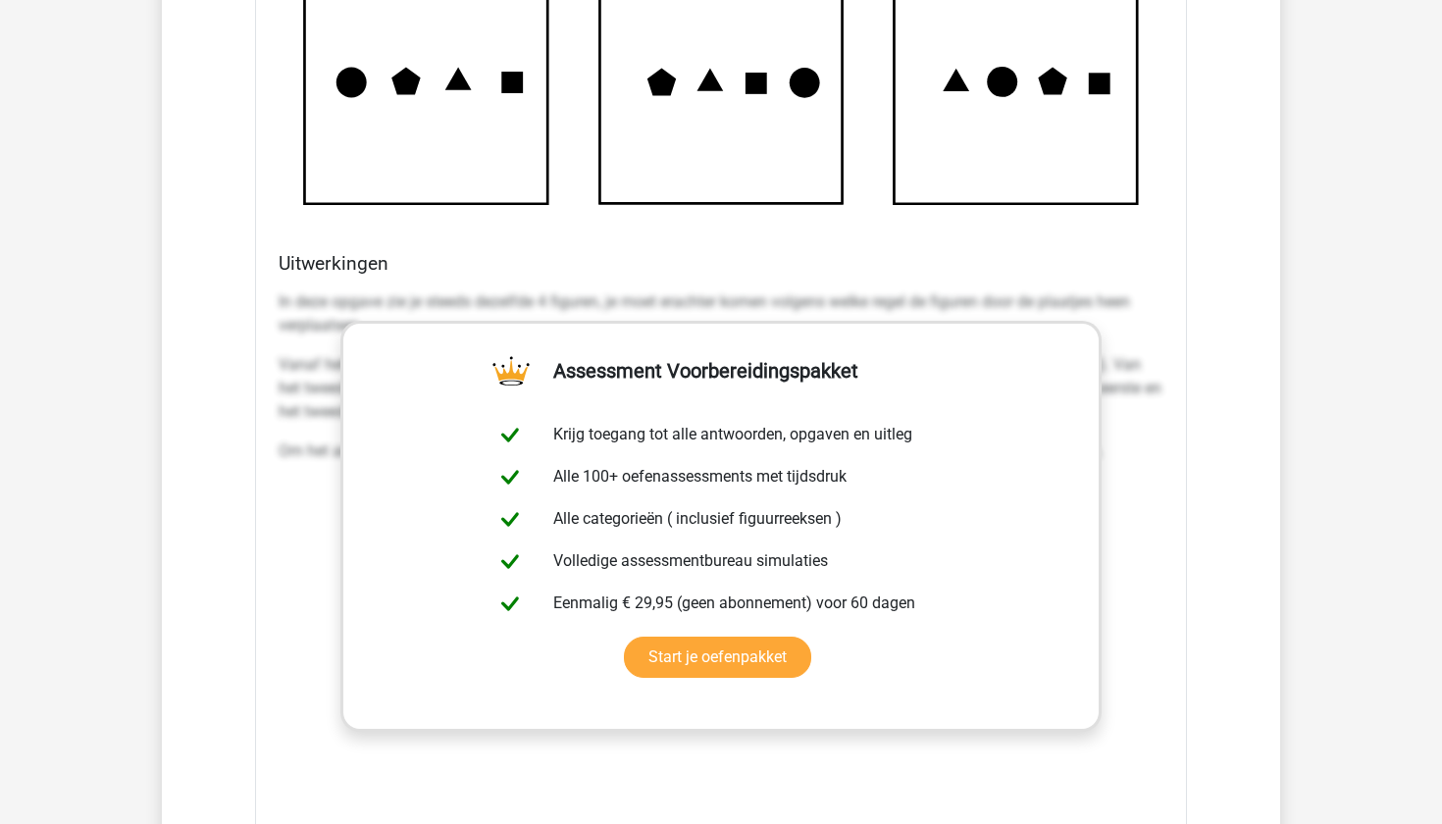
scroll to position [9769, 0]
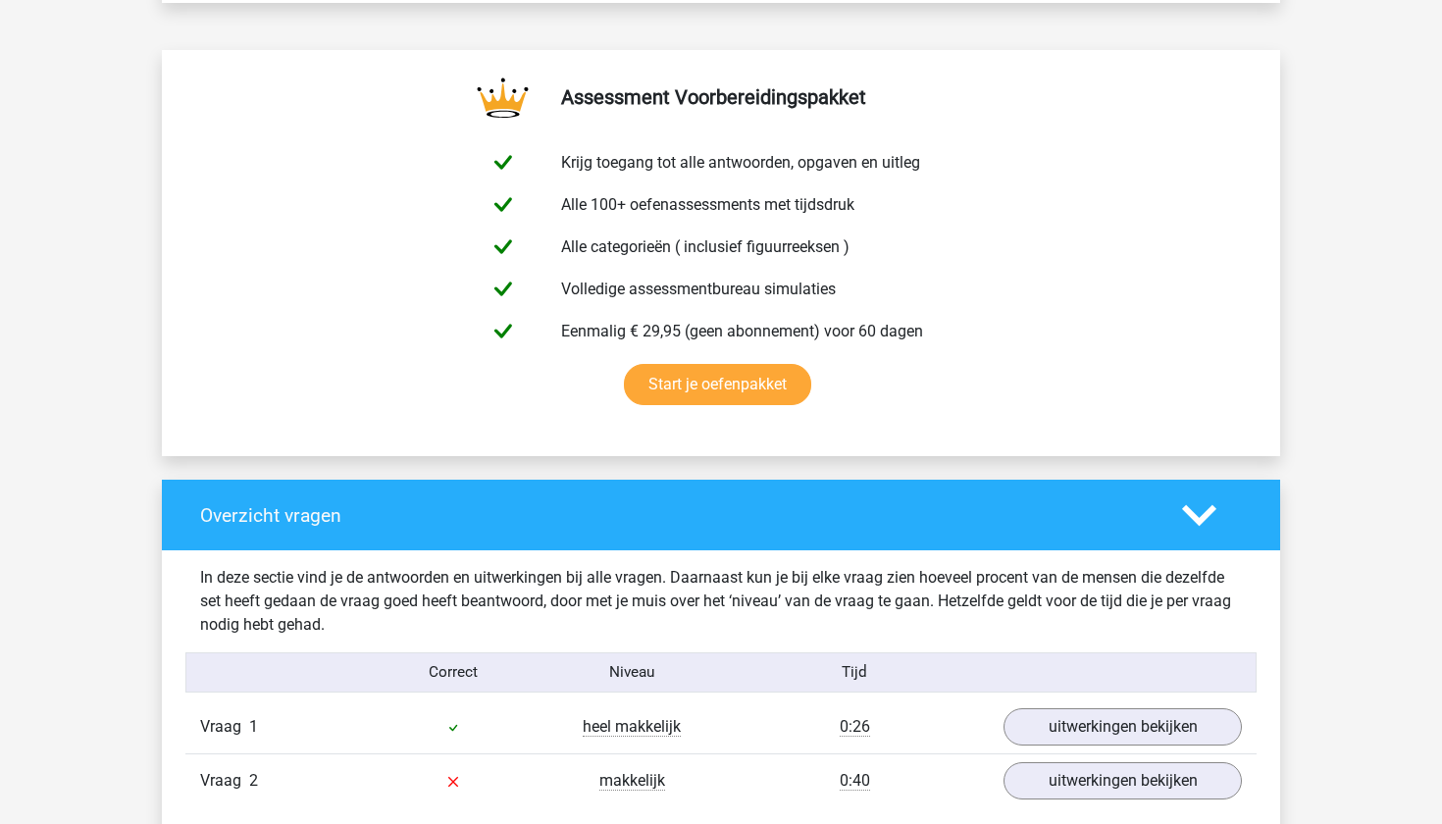
scroll to position [991, 0]
